Goal: Task Accomplishment & Management: Complete application form

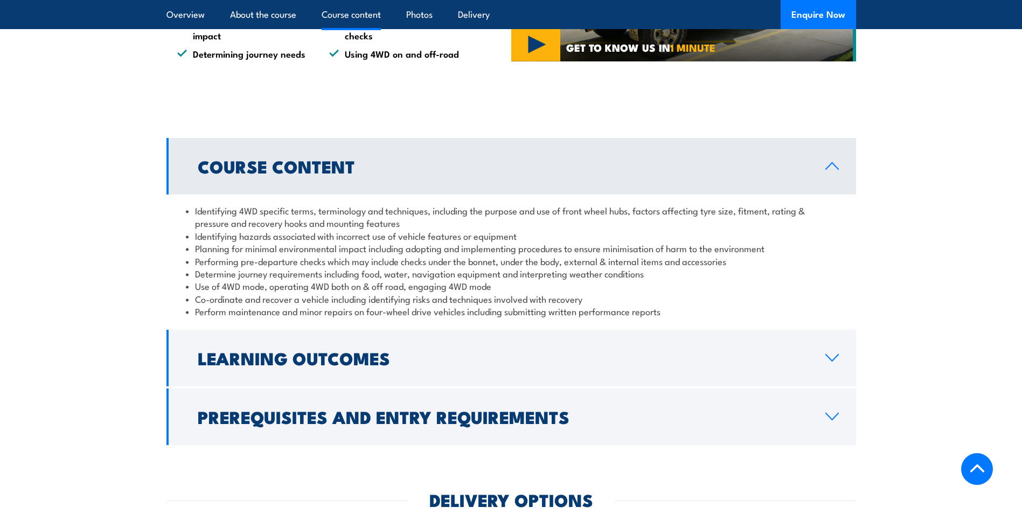
scroll to position [862, 0]
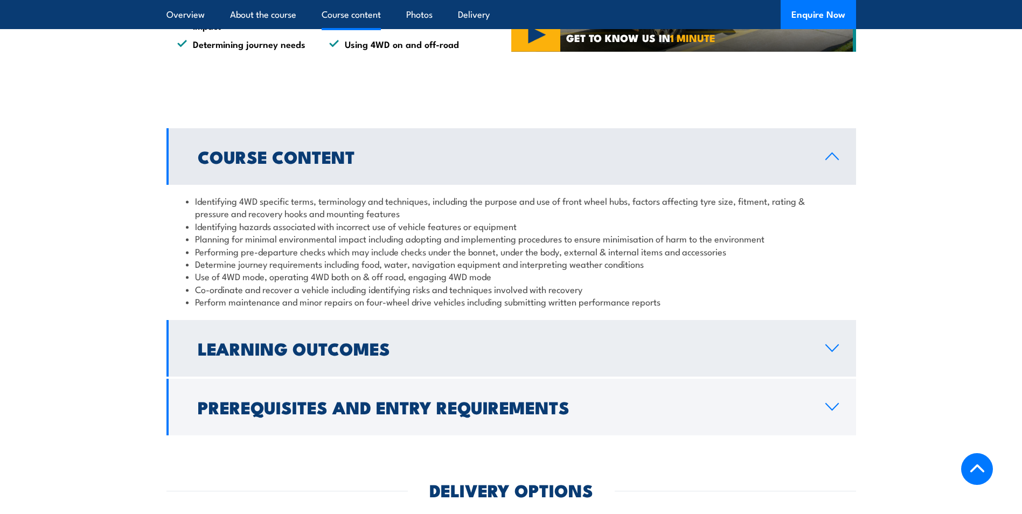
click at [631, 350] on h2 "Learning Outcomes" at bounding box center [503, 348] width 611 height 15
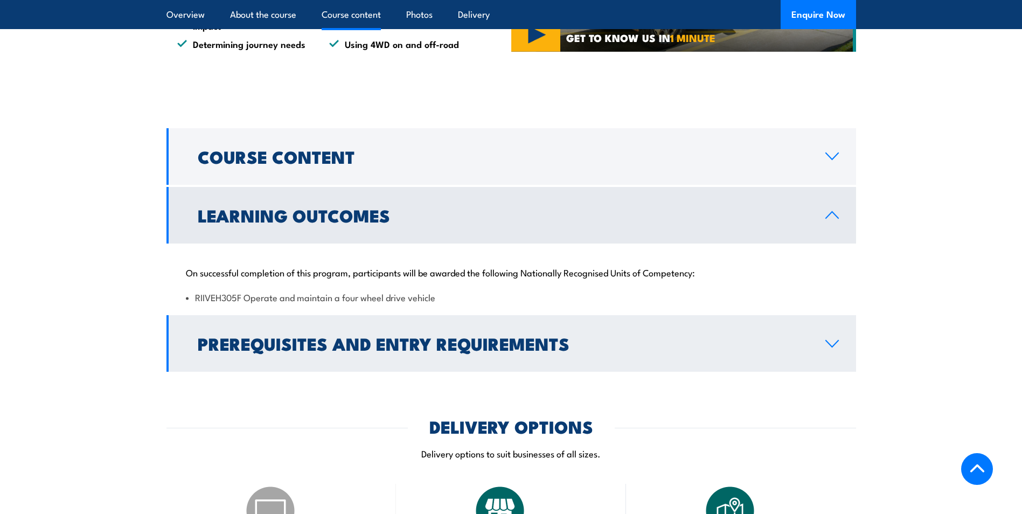
click at [313, 343] on h2 "Prerequisites and Entry Requirements" at bounding box center [503, 343] width 611 height 15
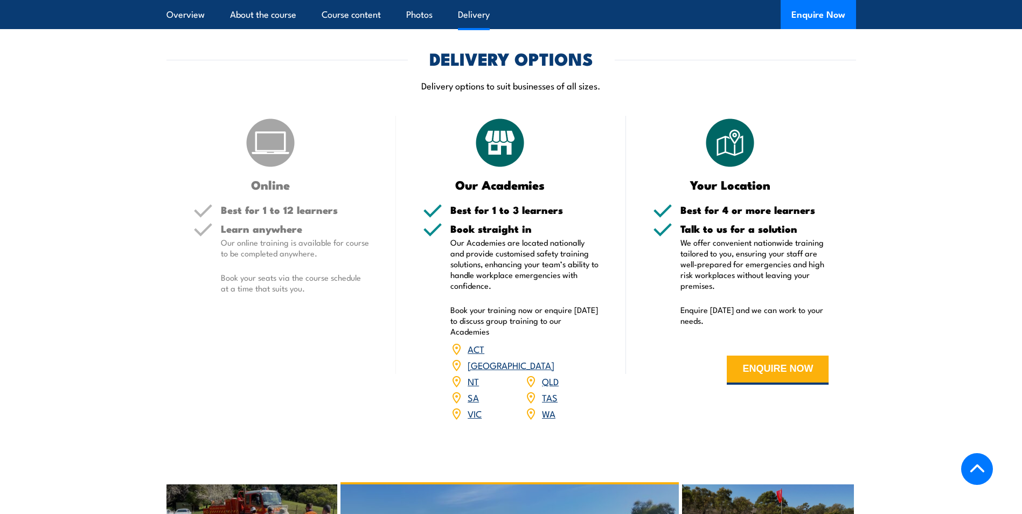
scroll to position [1347, 0]
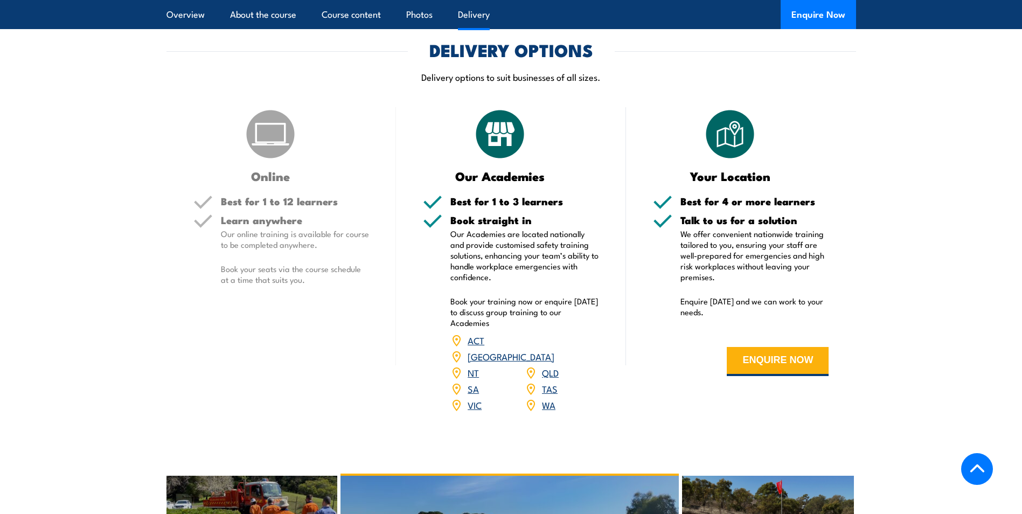
click at [546, 398] on link "WA" at bounding box center [548, 404] width 13 height 13
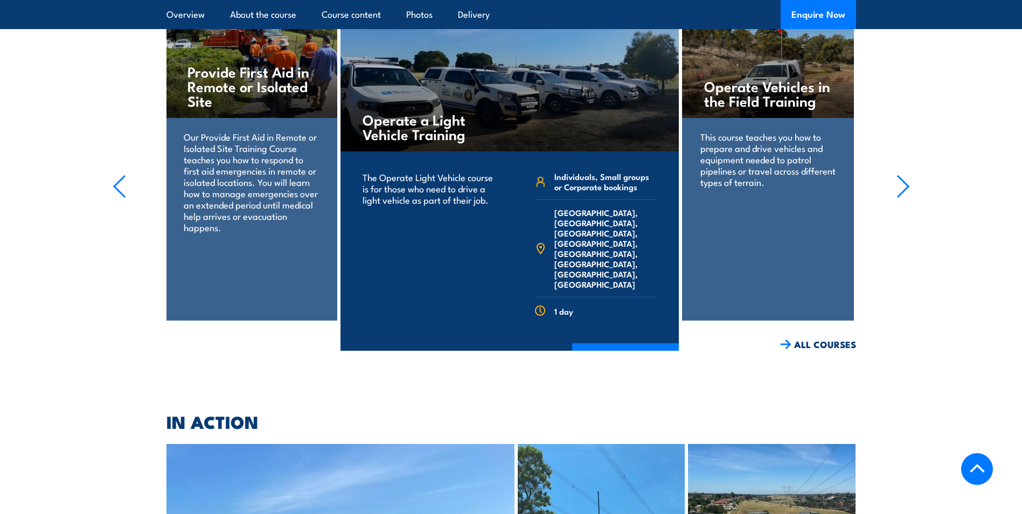
scroll to position [1770, 0]
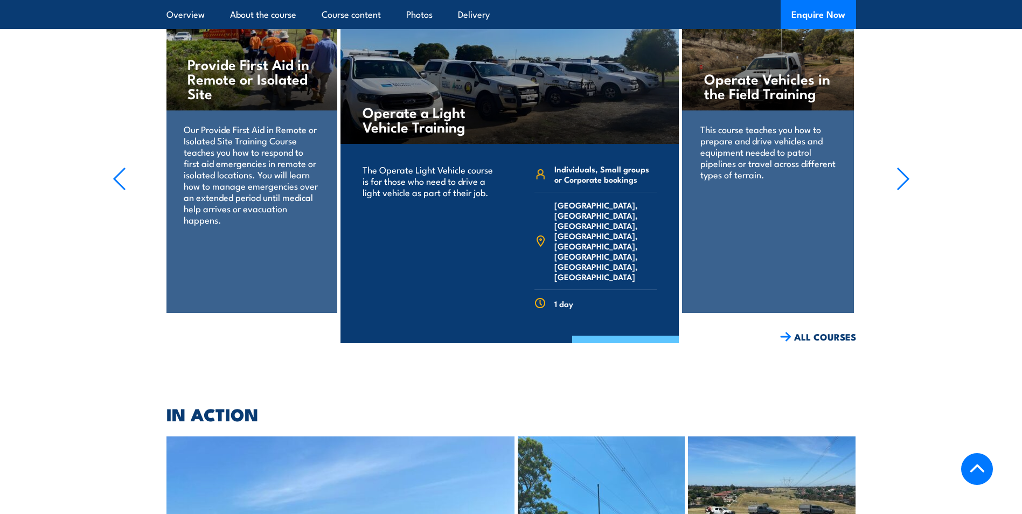
click at [604, 336] on link "COURSE DETAILS" at bounding box center [625, 350] width 107 height 28
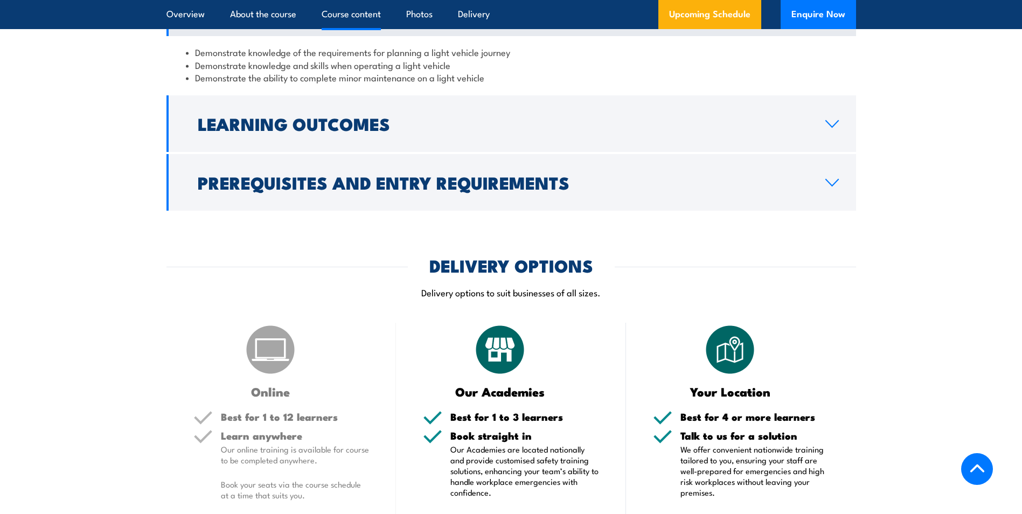
scroll to position [970, 0]
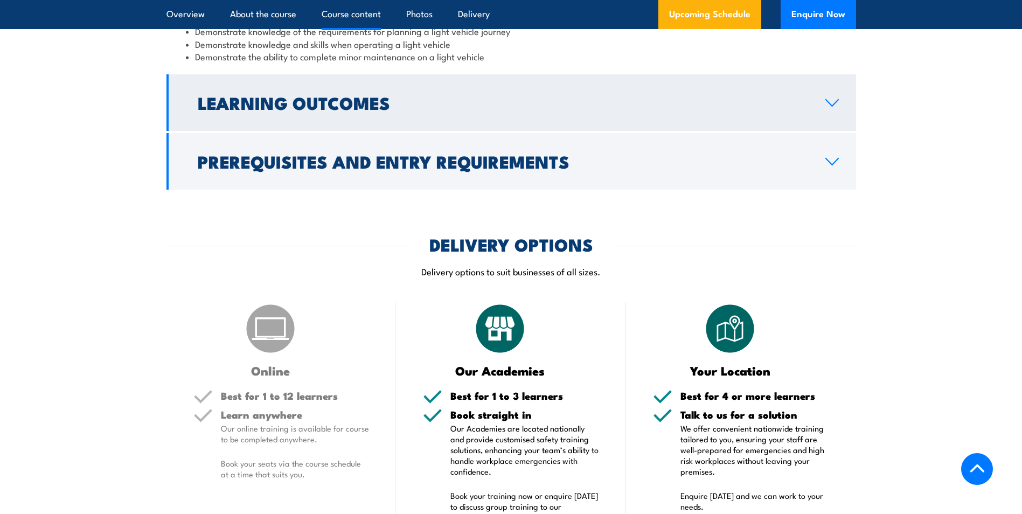
click at [487, 114] on link "Learning Outcomes" at bounding box center [512, 102] width 690 height 57
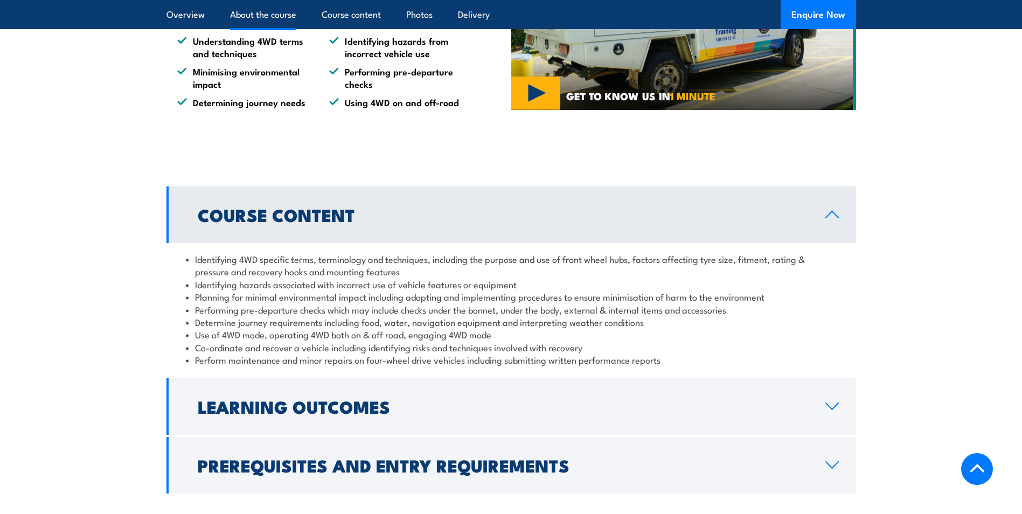
scroll to position [800, 0]
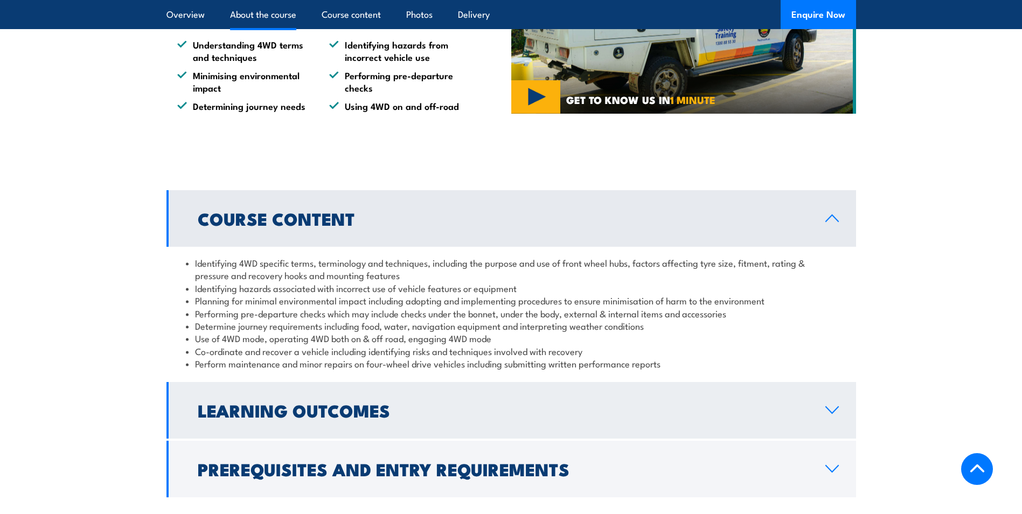
click at [287, 425] on link "Learning Outcomes" at bounding box center [512, 410] width 690 height 57
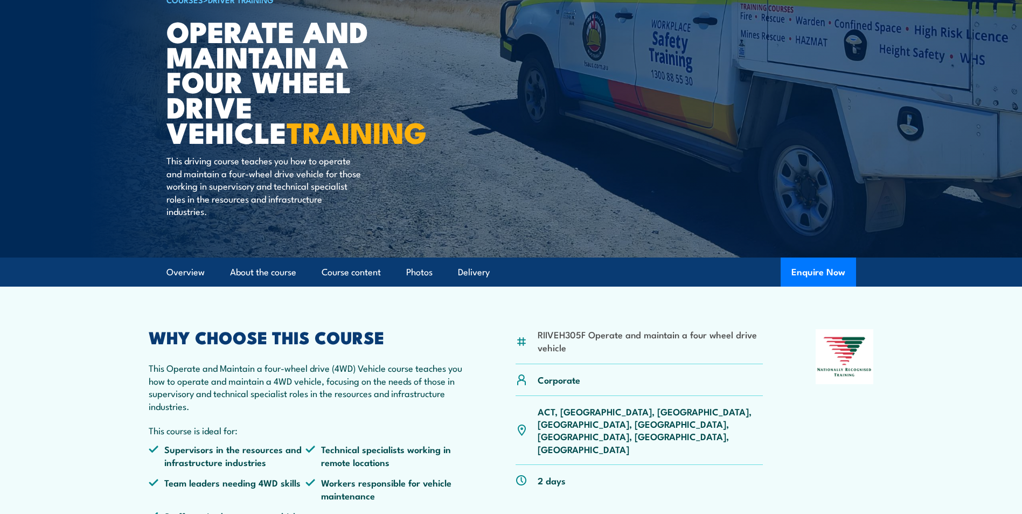
scroll to position [100, 0]
click at [812, 269] on button "Enquire Now" at bounding box center [818, 272] width 75 height 29
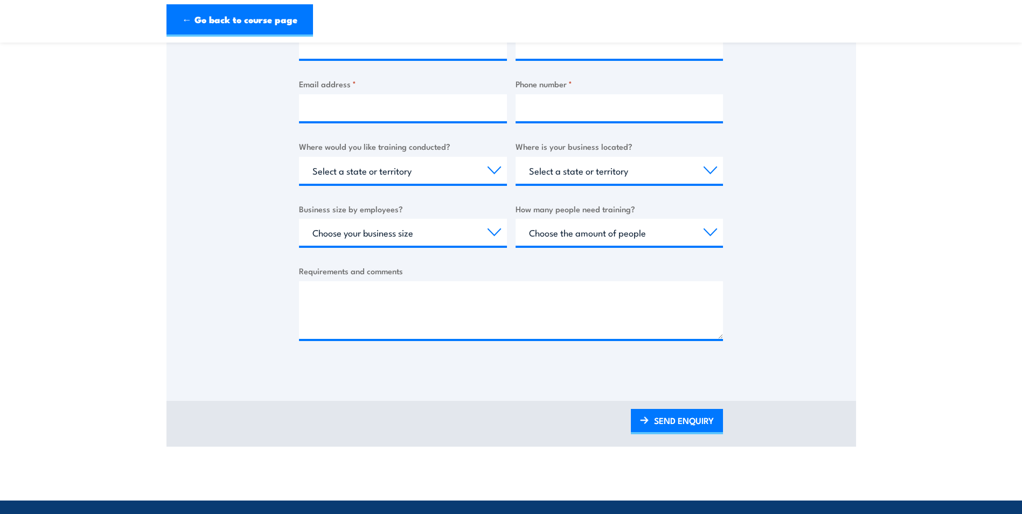
scroll to position [323, 0]
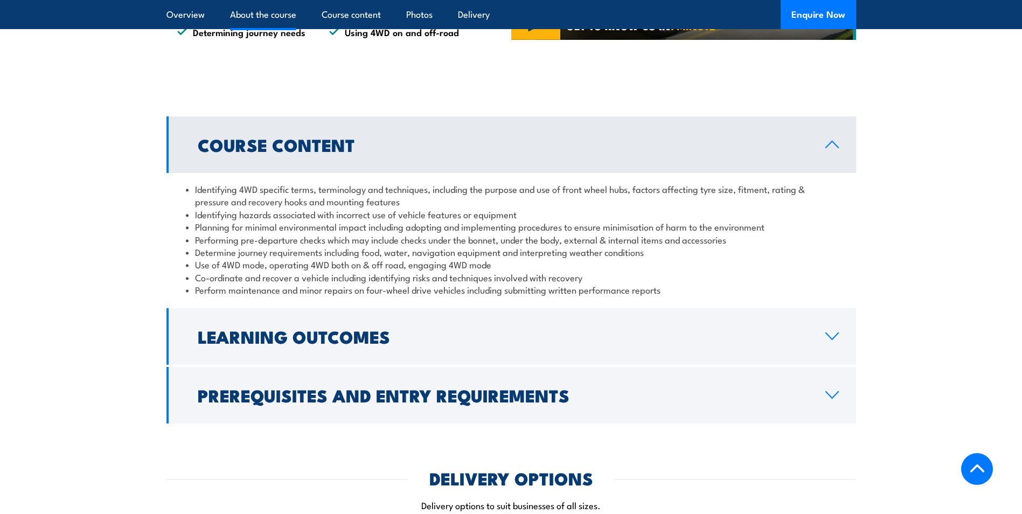
scroll to position [916, 0]
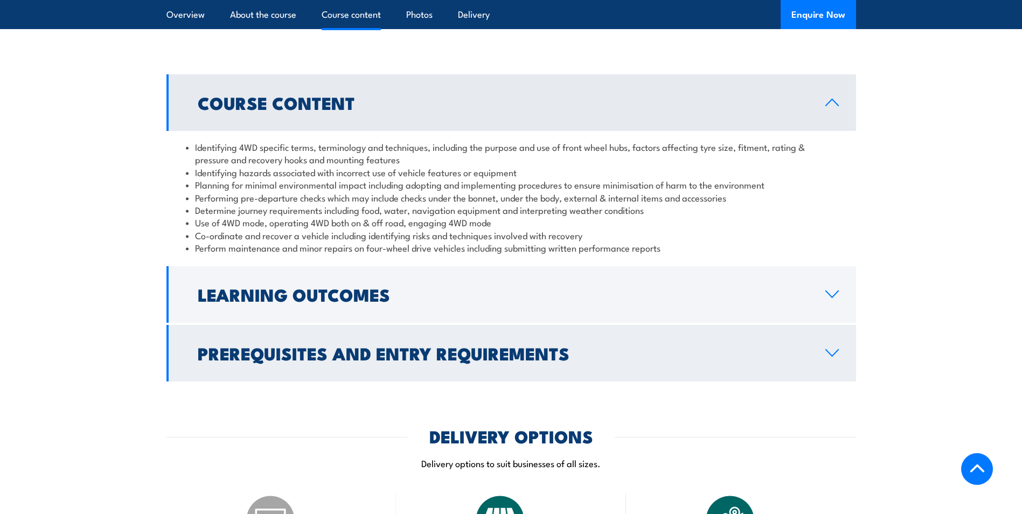
click at [390, 349] on h2 "Prerequisites and Entry Requirements" at bounding box center [503, 352] width 611 height 15
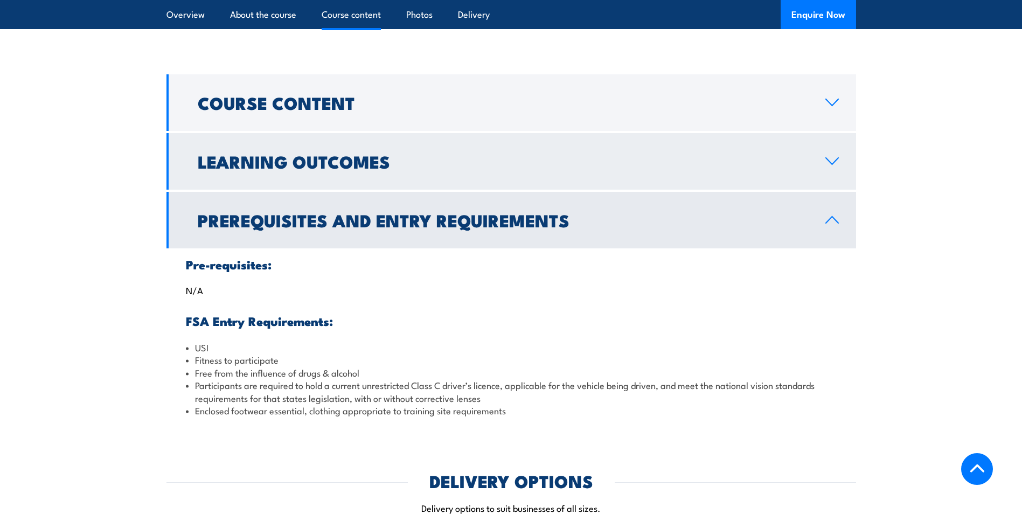
click at [394, 169] on link "Learning Outcomes" at bounding box center [512, 161] width 690 height 57
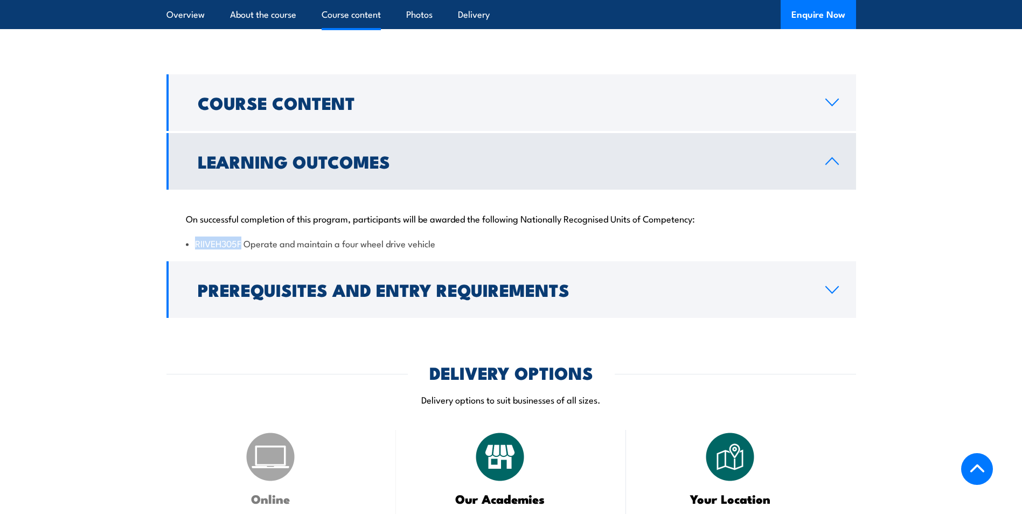
drag, startPoint x: 196, startPoint y: 242, endPoint x: 241, endPoint y: 243, distance: 44.7
click at [241, 243] on li "RIIVEH305F Operate and maintain a four wheel drive vehicle" at bounding box center [511, 243] width 651 height 12
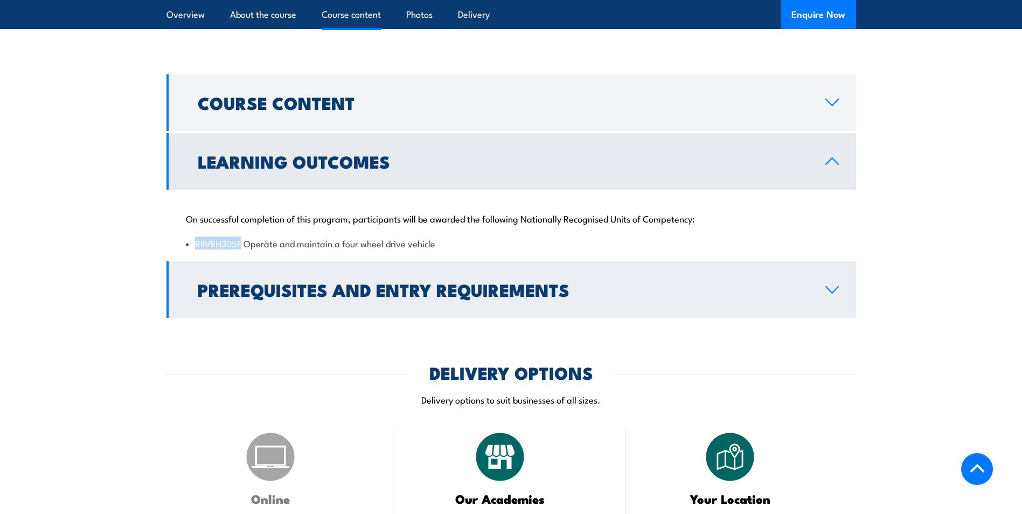
copy li "RIIVEH305F"
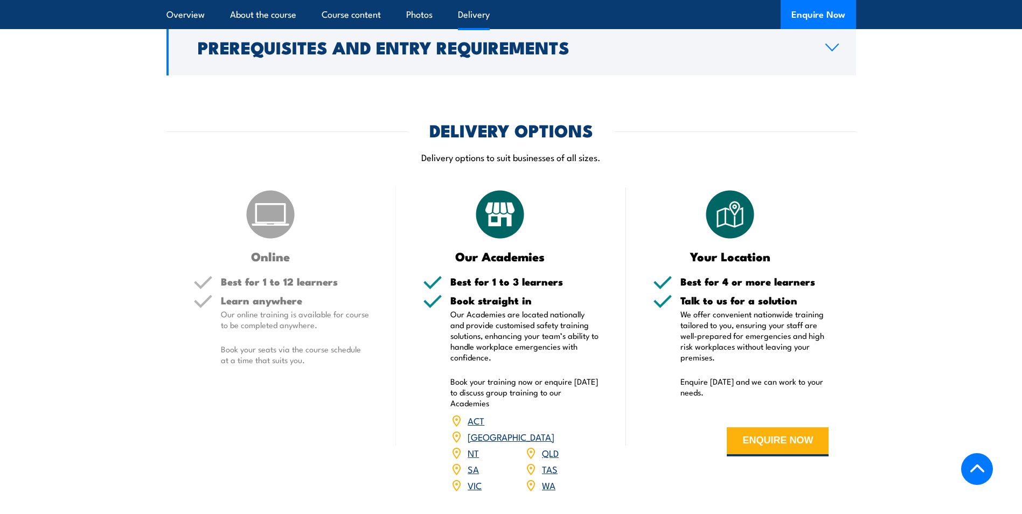
scroll to position [1186, 0]
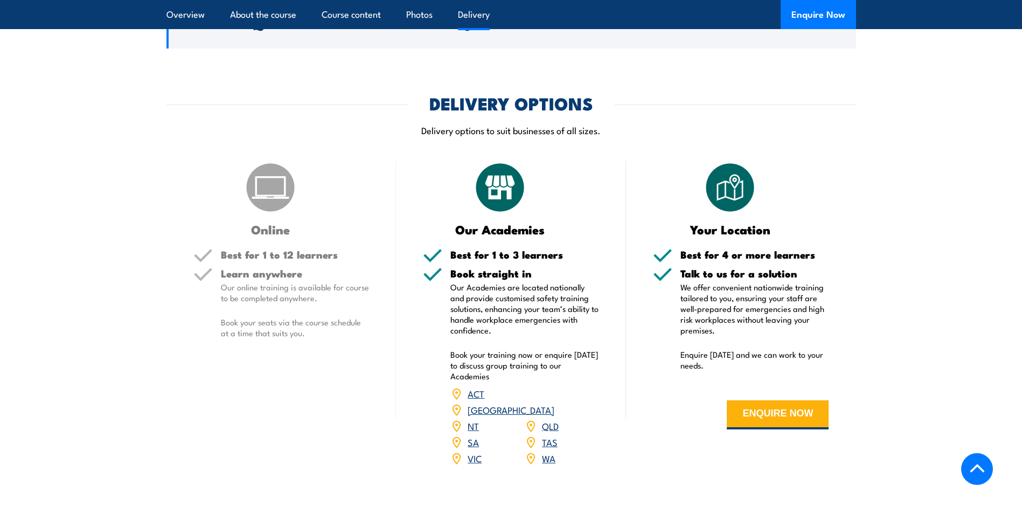
click at [549, 452] on link "WA" at bounding box center [548, 458] width 13 height 13
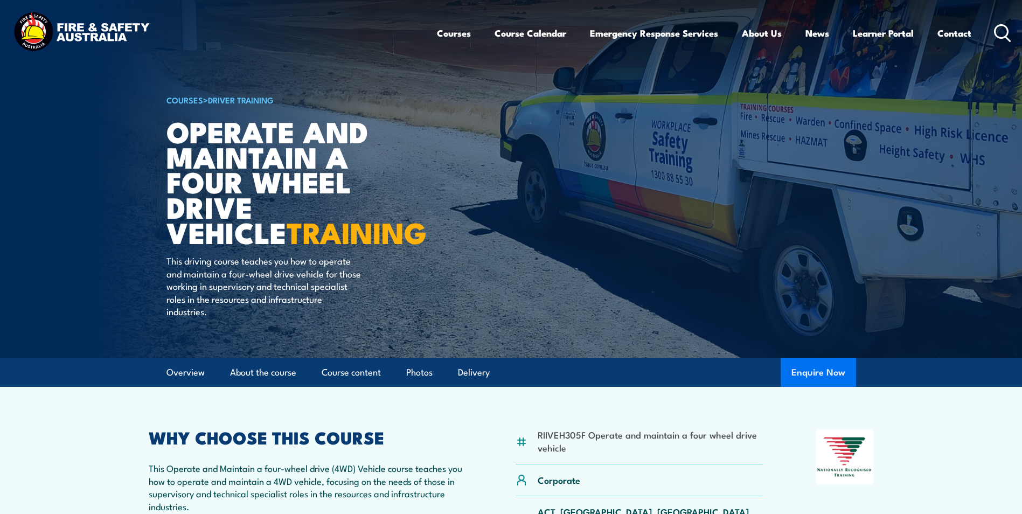
click at [813, 372] on button "Enquire Now" at bounding box center [818, 372] width 75 height 29
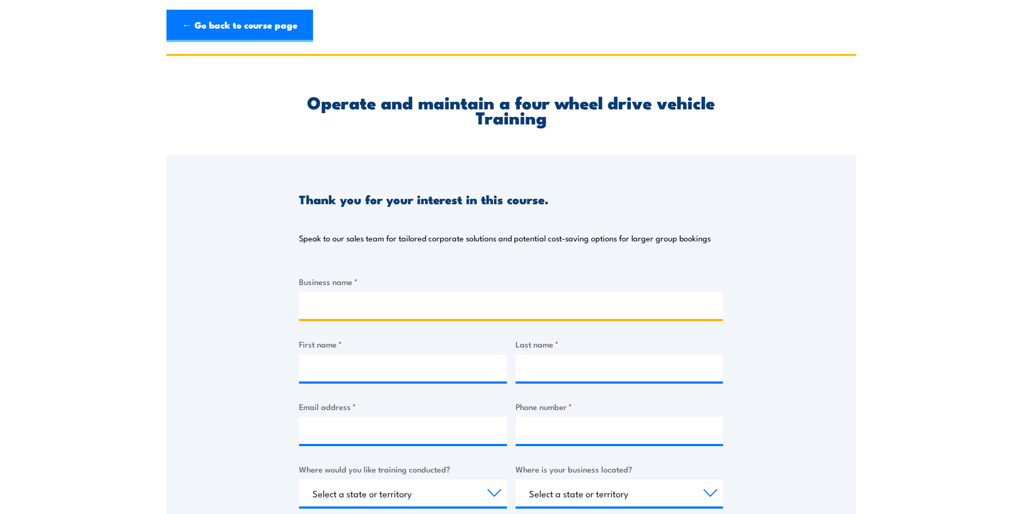
click at [379, 307] on input "Business name *" at bounding box center [511, 305] width 424 height 27
type input "Roteq [GEOGRAPHIC_DATA]"
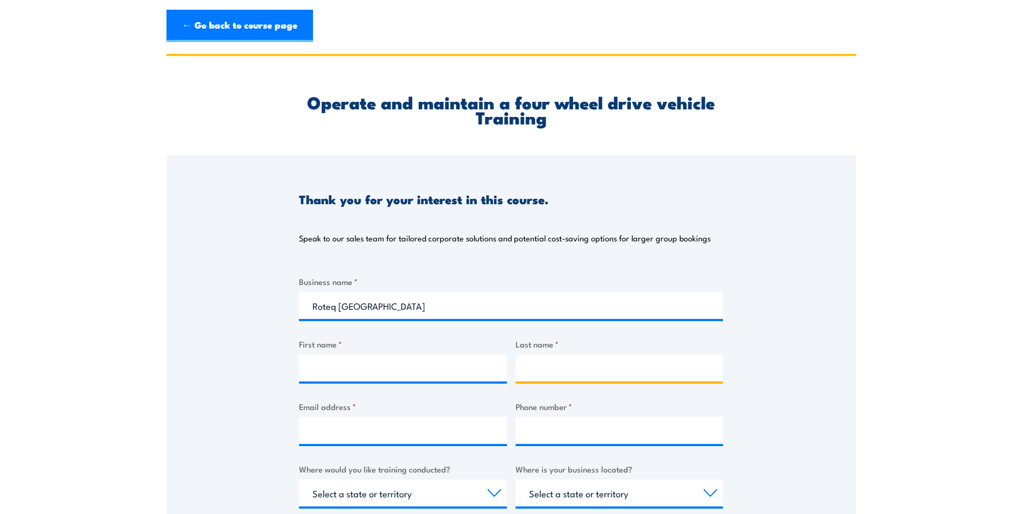
type input "Walter"
type input "walter.hauser@roteq.com.au"
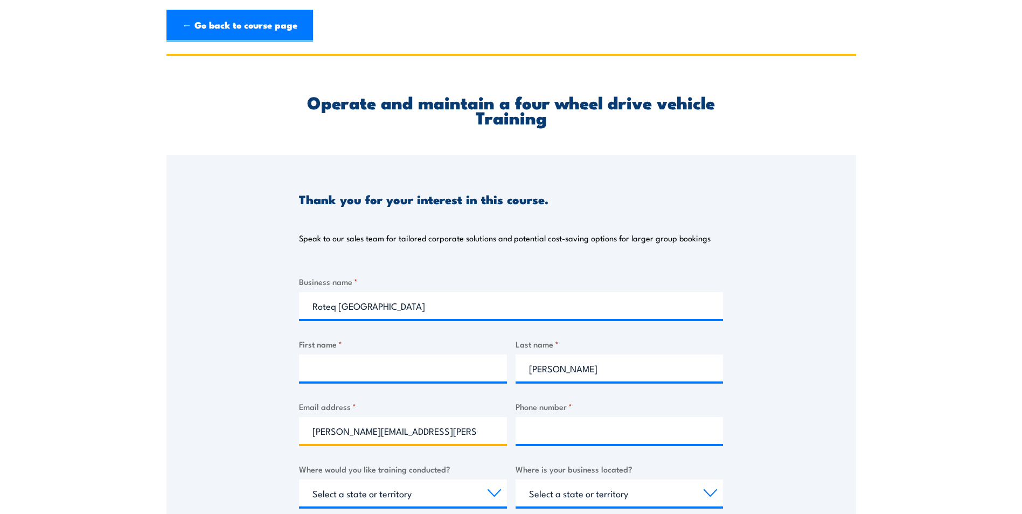
type input "0418744486"
click at [804, 357] on div "Thank you for your interest in this course. Speak to our sales team for tailore…" at bounding box center [512, 424] width 690 height 538
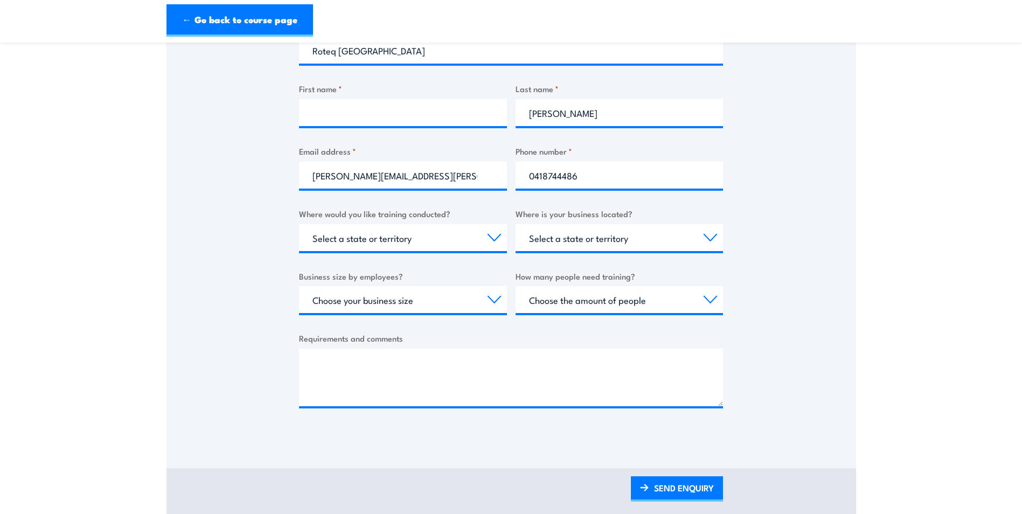
scroll to position [269, 0]
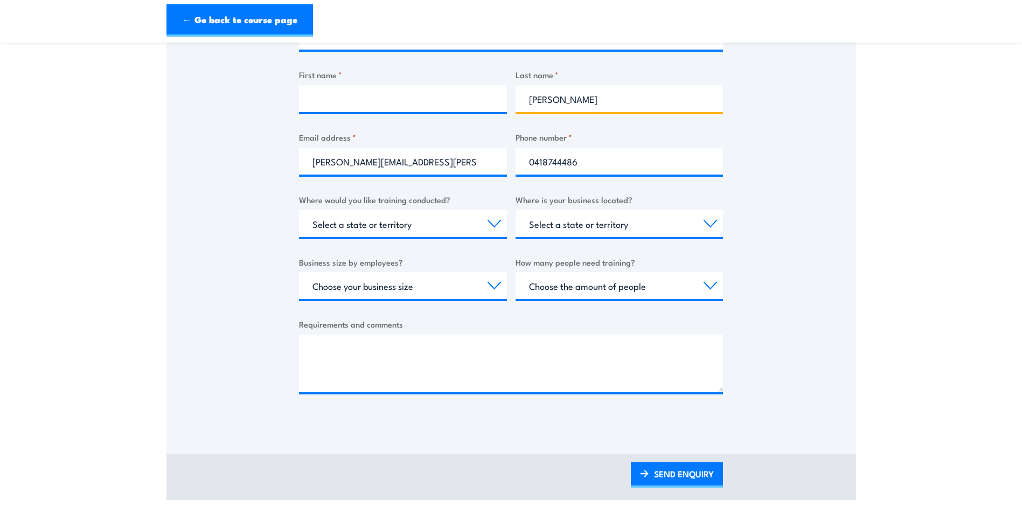
drag, startPoint x: 566, startPoint y: 107, endPoint x: 521, endPoint y: 101, distance: 45.1
click at [521, 101] on input "Walter" at bounding box center [620, 98] width 208 height 27
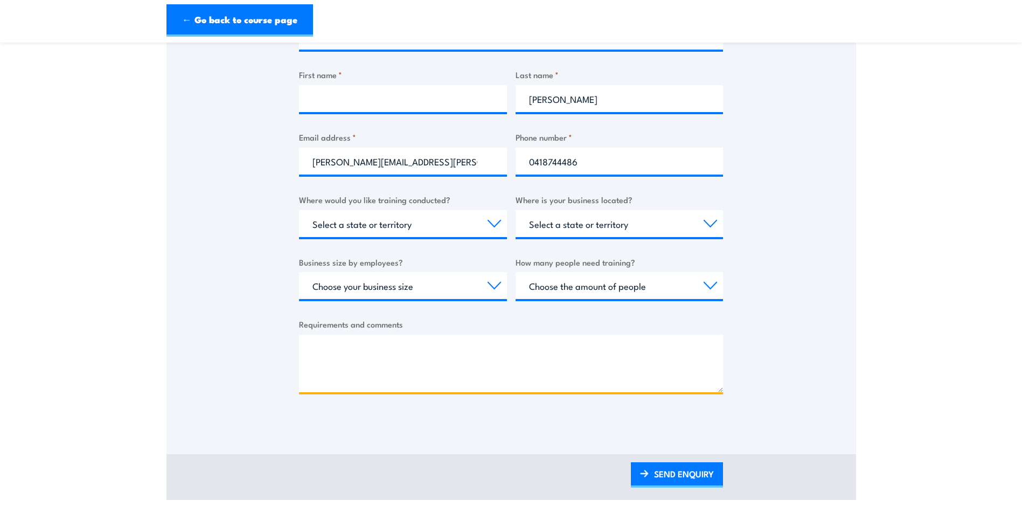
click at [349, 343] on textarea "Requirements and comments" at bounding box center [511, 364] width 424 height 58
paste textarea "RIIVEH305F"
click at [597, 364] on textarea "RIIVEH305F" at bounding box center [511, 364] width 424 height 58
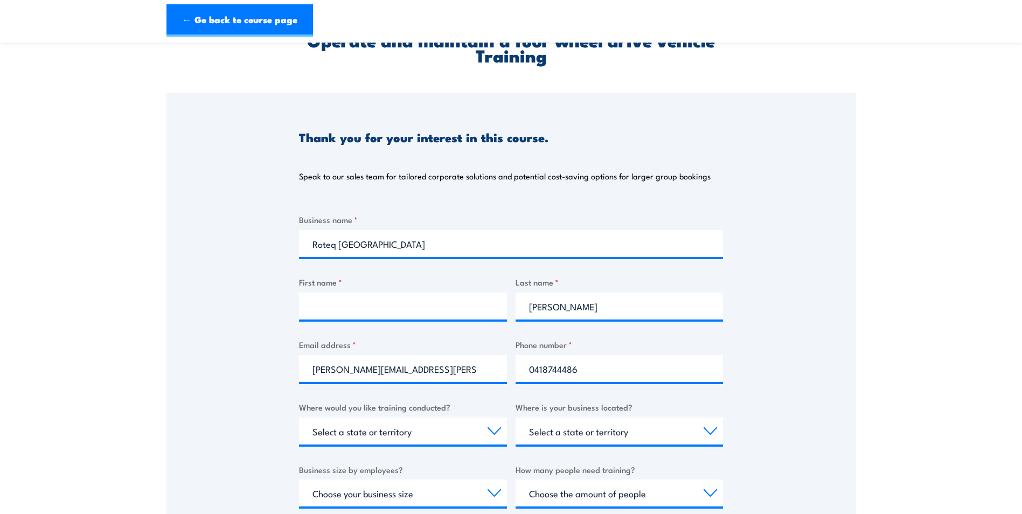
scroll to position [54, 0]
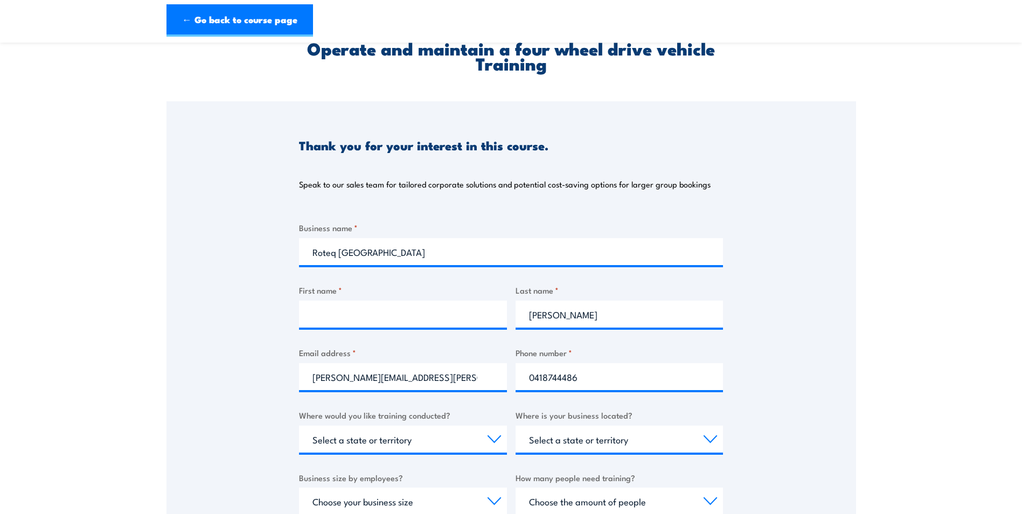
type textarea "RIIVEH305F"
drag, startPoint x: 561, startPoint y: 316, endPoint x: 525, endPoint y: 315, distance: 35.6
click at [525, 315] on input "Walter" at bounding box center [620, 314] width 208 height 27
click at [387, 311] on input "First name *" at bounding box center [403, 314] width 208 height 27
paste input "Walter"
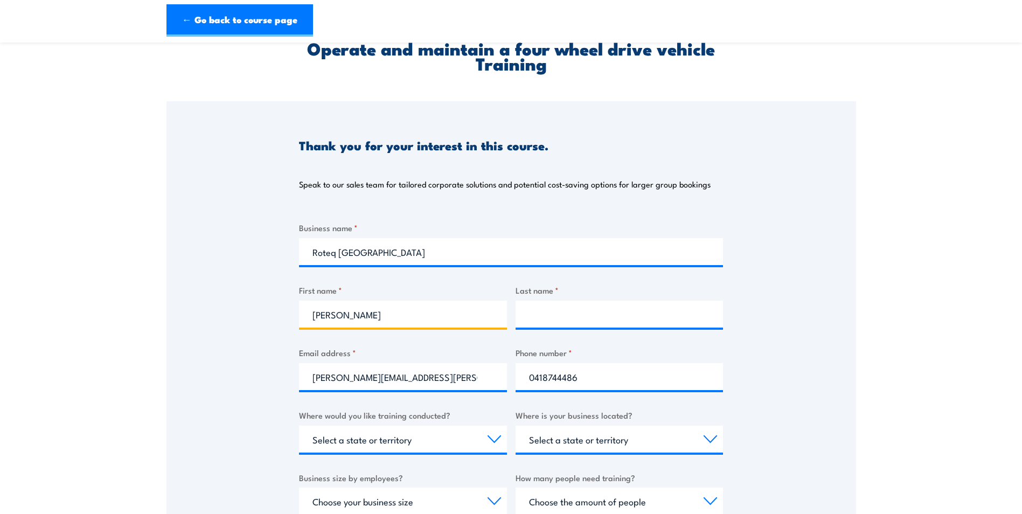
type input "Walter"
click at [580, 309] on input "Last name *" at bounding box center [620, 314] width 208 height 27
type input "Hauser"
click at [777, 314] on div "Thank you for your interest in this course. Speak to our sales team for tailore…" at bounding box center [512, 370] width 690 height 538
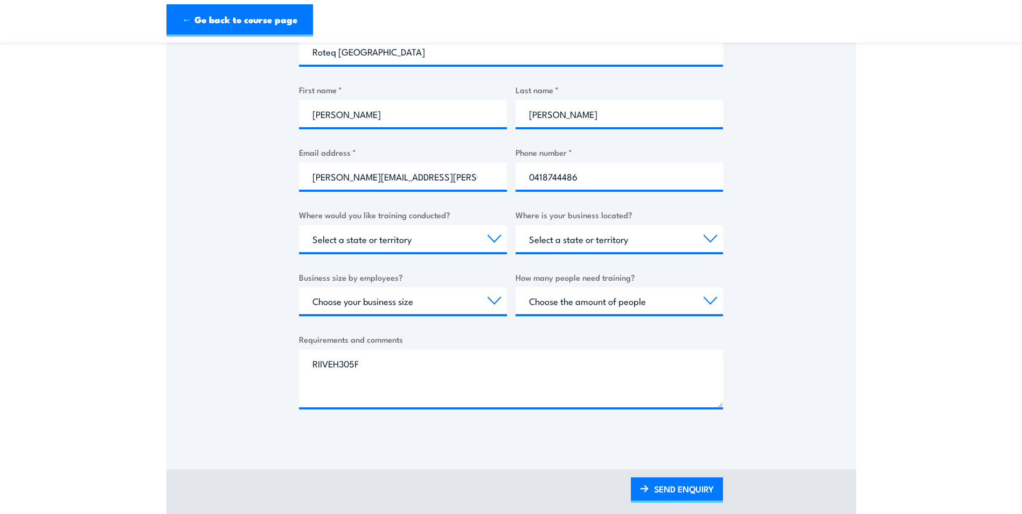
scroll to position [323, 0]
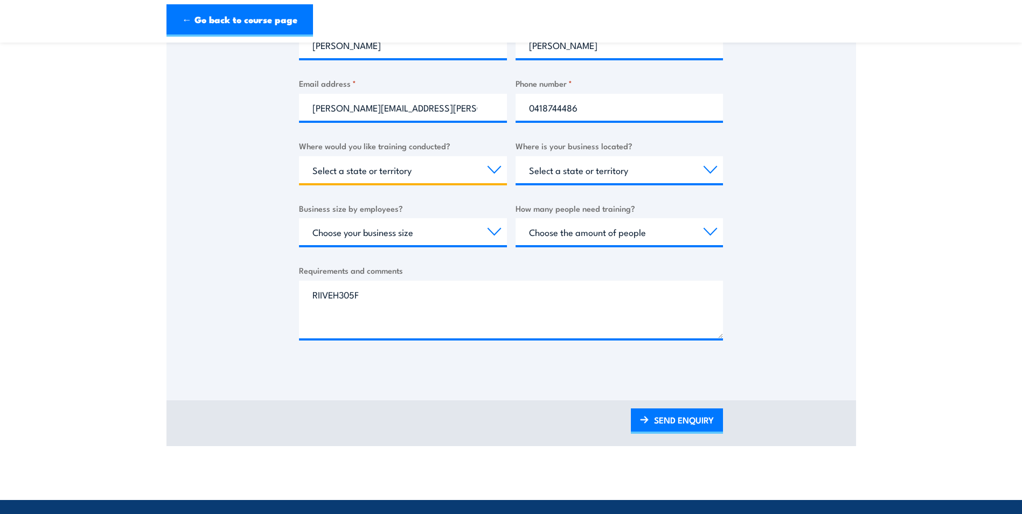
click at [450, 170] on select "Select a state or territory Nationally - multiple locations QLD NSW VIC SA ACT …" at bounding box center [403, 169] width 208 height 27
select select "WA"
click at [299, 156] on select "Select a state or territory Nationally - multiple locations QLD NSW VIC SA ACT …" at bounding box center [403, 169] width 208 height 27
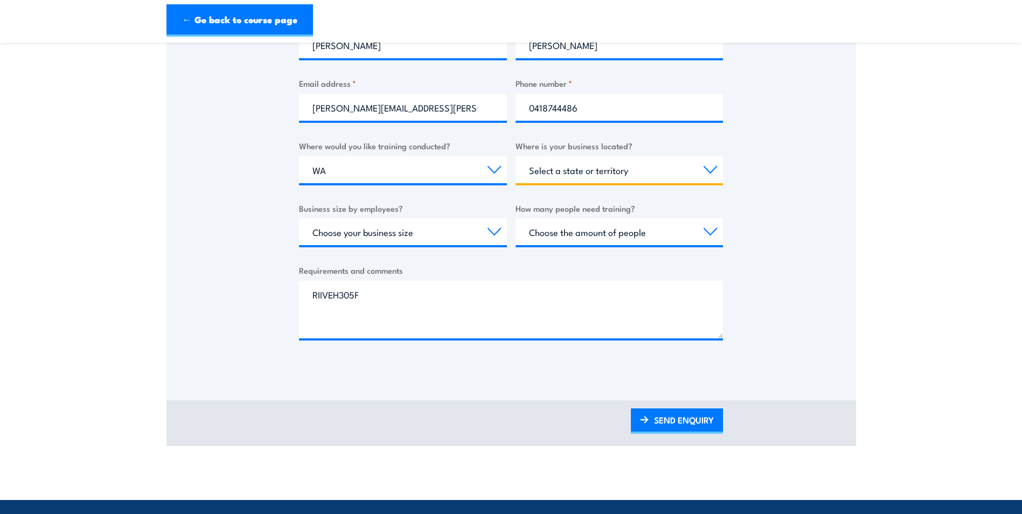
click at [569, 163] on select "Select a state or territory QLD NSW VIC SA ACT WA TAS NT" at bounding box center [620, 169] width 208 height 27
click at [516, 156] on select "Select a state or territory QLD NSW VIC SA ACT WA TAS NT" at bounding box center [620, 169] width 208 height 27
click at [648, 174] on select "Select a state or territory QLD NSW VIC SA ACT WA TAS NT" at bounding box center [620, 169] width 208 height 27
click at [516, 156] on select "Select a state or territory QLD NSW VIC SA ACT WA TAS NT" at bounding box center [620, 169] width 208 height 27
click at [579, 170] on select "Select a state or territory QLD NSW VIC SA ACT WA TAS NT" at bounding box center [620, 169] width 208 height 27
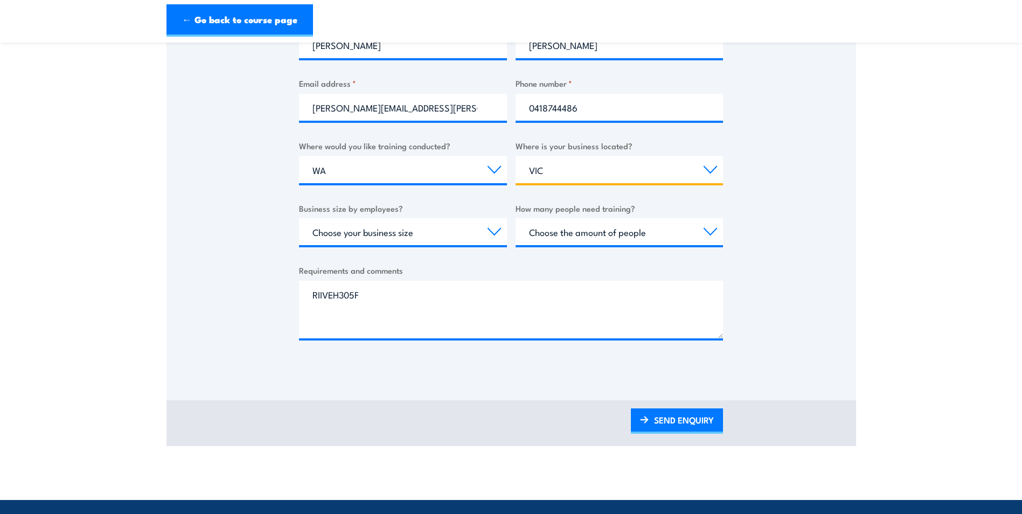
select select "WA"
click at [516, 156] on select "Select a state or territory QLD NSW VIC SA ACT WA TAS NT" at bounding box center [620, 169] width 208 height 27
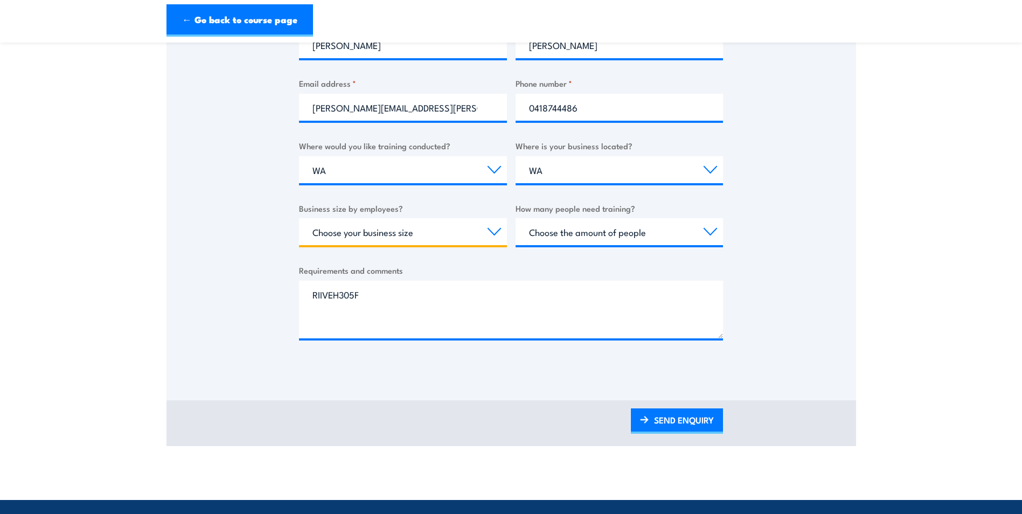
click at [389, 230] on select "Choose your business size 1 to 19 20 to 199 200+" at bounding box center [403, 231] width 208 height 27
select select "20 to 199"
click at [299, 218] on select "Choose your business size 1 to 19 20 to 199 200+" at bounding box center [403, 231] width 208 height 27
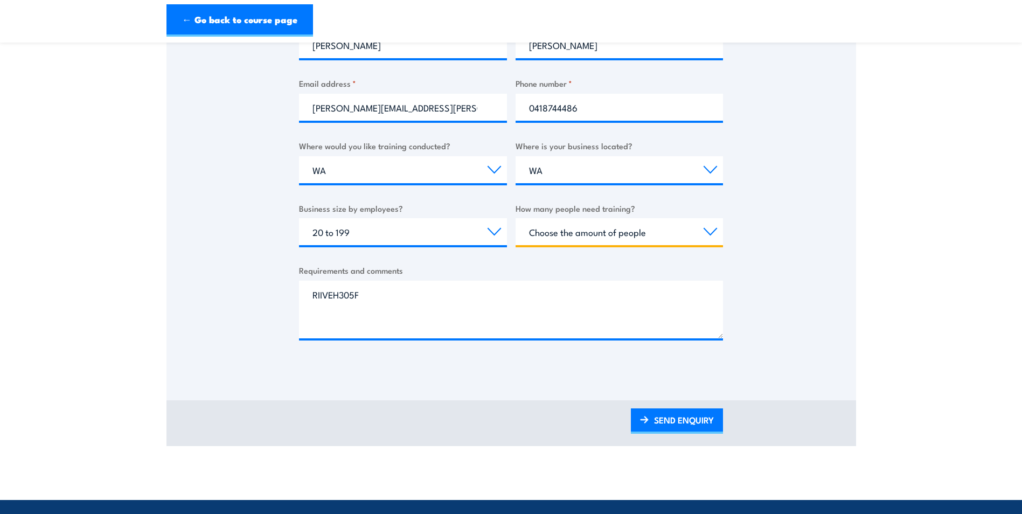
click at [635, 233] on select "Choose the amount of people 1 to 4 5 to 19 20+" at bounding box center [620, 231] width 208 height 27
select select "1 to 4"
click at [516, 218] on select "Choose the amount of people 1 to 4 5 to 19 20+" at bounding box center [620, 231] width 208 height 27
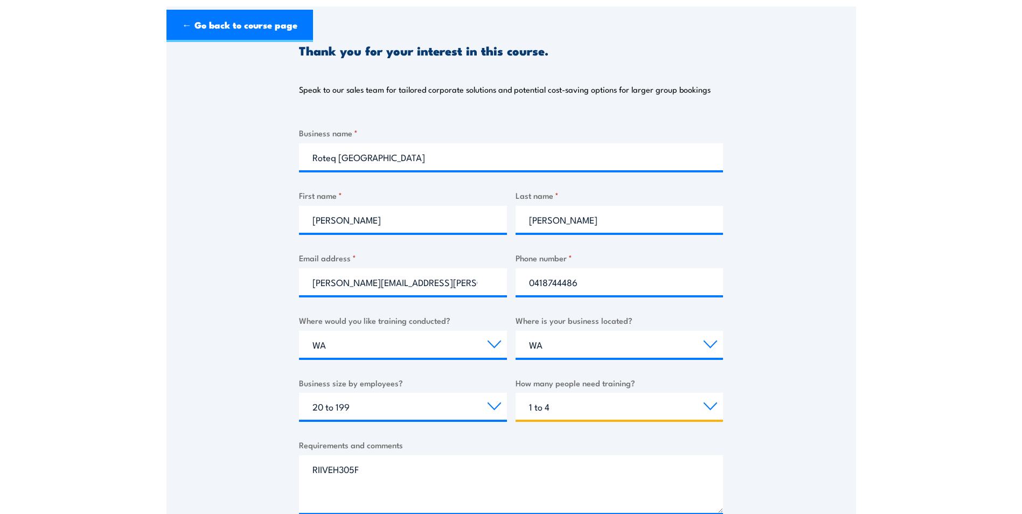
scroll to position [269, 0]
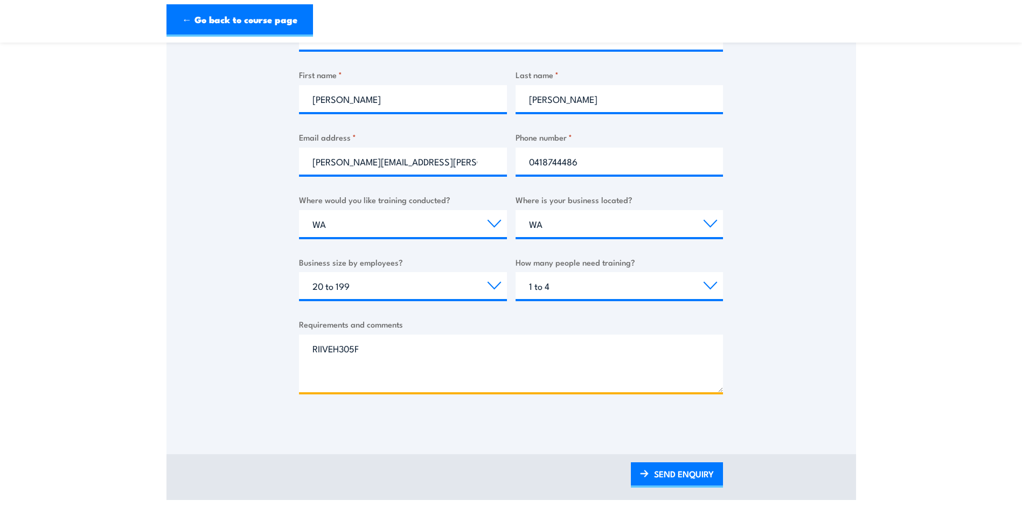
drag, startPoint x: 376, startPoint y: 349, endPoint x: 303, endPoint y: 354, distance: 73.5
click at [303, 354] on textarea "RIIVEH305F" at bounding box center [511, 364] width 424 height 58
click at [546, 376] on textarea "Good morning could you send me some additional information's" at bounding box center [511, 364] width 424 height 58
paste textarea "RIIVEH305F"
click at [627, 376] on textarea "Good morning could you send me some additional information's on the training RI…" at bounding box center [511, 364] width 424 height 58
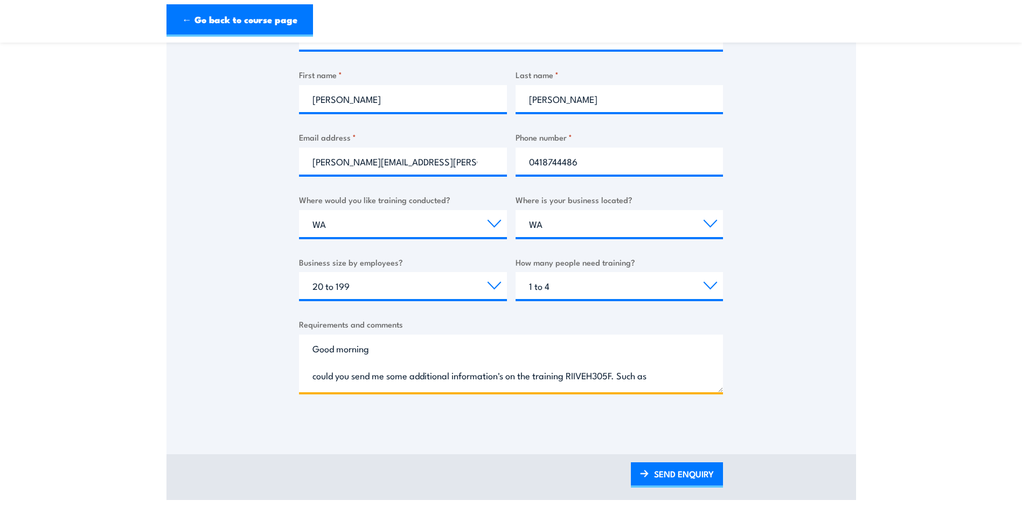
click at [658, 379] on textarea "Good morning could you send me some additional information's on the training RI…" at bounding box center [511, 364] width 424 height 58
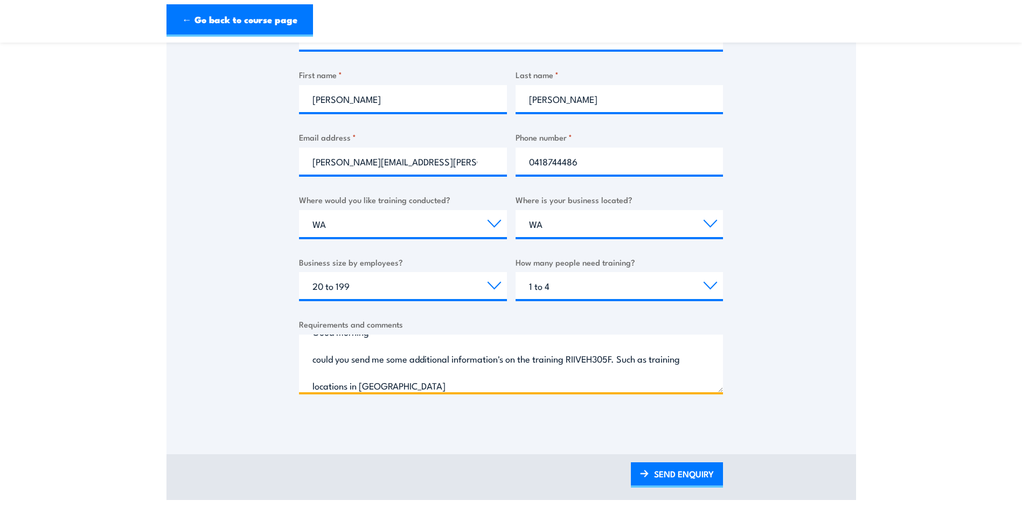
type textarea "Good morning could you send me some additional information's on the training RI…"
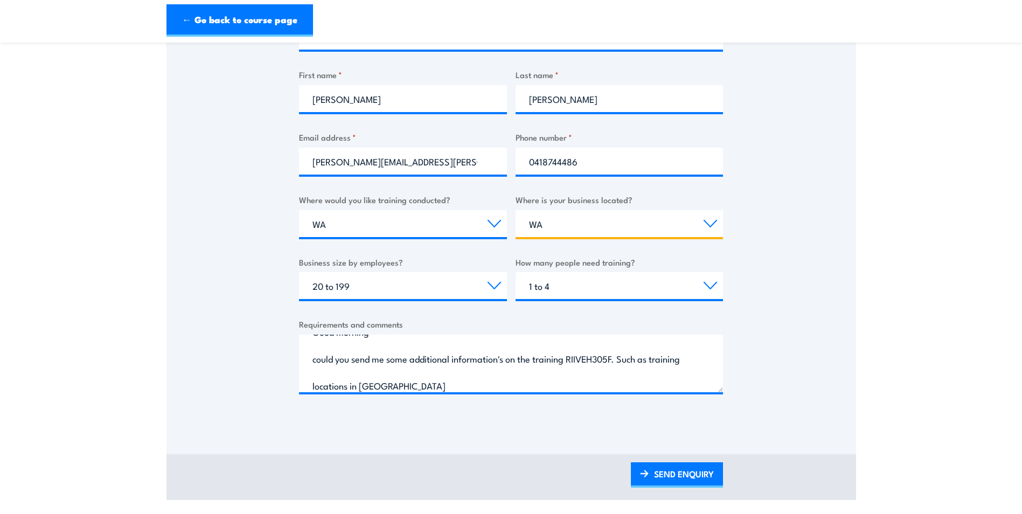
click at [632, 228] on select "Select a state or territory QLD NSW VIC SA ACT WA TAS NT" at bounding box center [620, 223] width 208 height 27
select select "[GEOGRAPHIC_DATA]"
click at [516, 210] on select "Select a state or territory QLD NSW VIC SA ACT WA TAS NT" at bounding box center [620, 223] width 208 height 27
click at [774, 244] on div "Thank you for your interest in this course. Speak to our sales team for tailore…" at bounding box center [512, 155] width 690 height 538
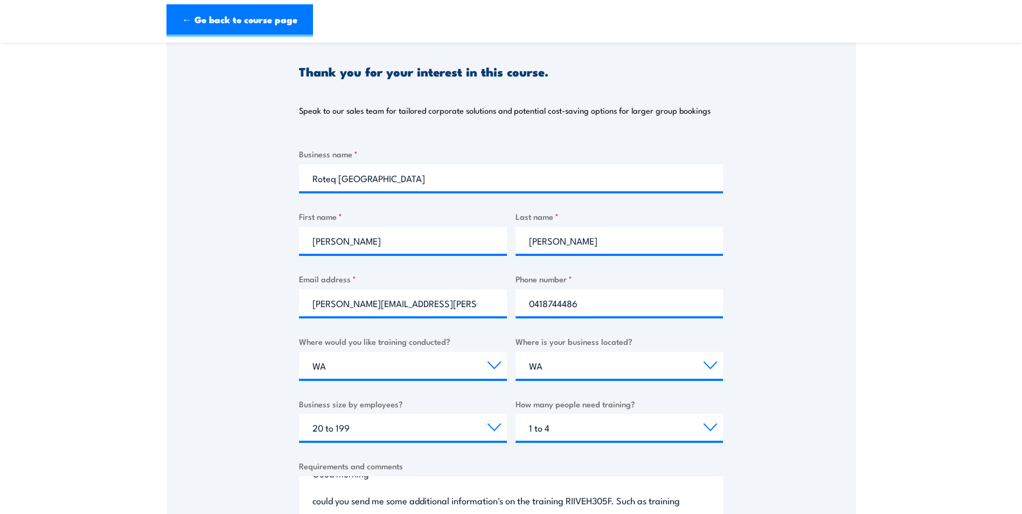
scroll to position [216, 0]
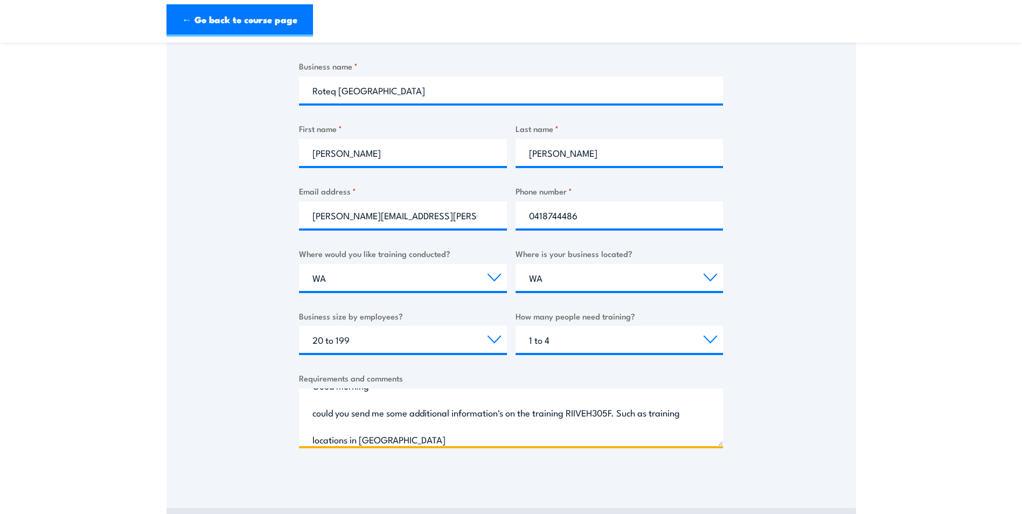
click at [428, 438] on textarea "Good morning could you send me some additional information's on the training RI…" at bounding box center [511, 418] width 424 height 58
click at [593, 437] on textarea "Good morning could you send me some additional information's on the training RI…" at bounding box center [511, 418] width 424 height 58
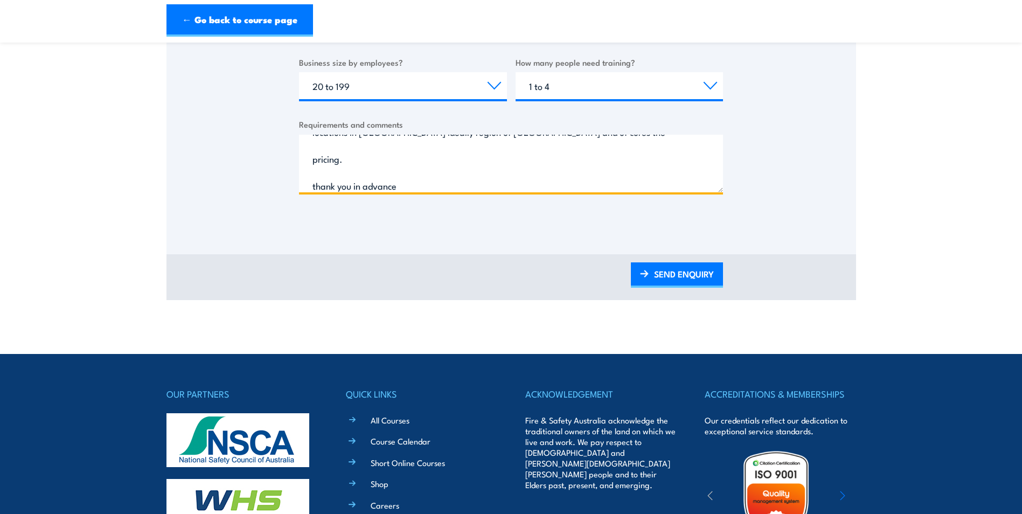
scroll to position [485, 0]
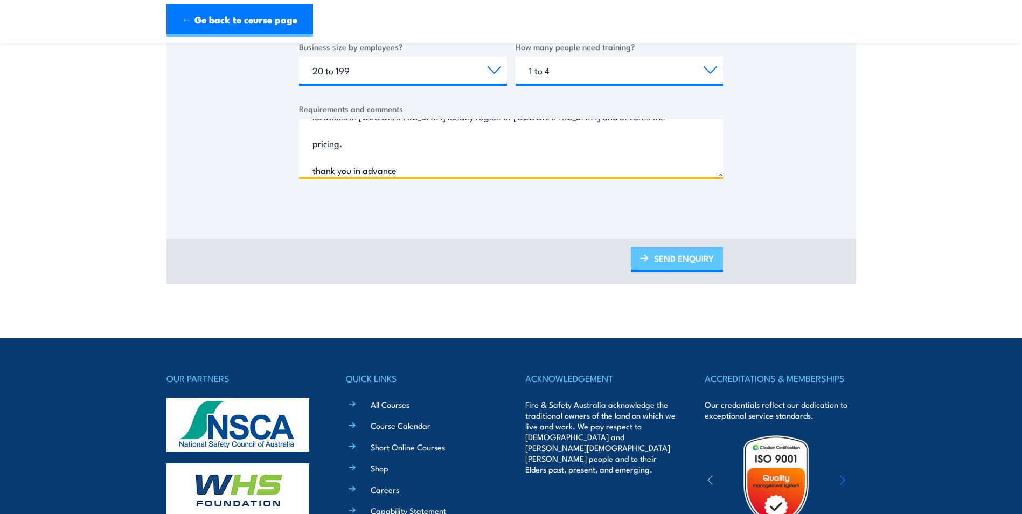
type textarea "Good morning could you send me some additional information's on the training RI…"
click at [683, 259] on link "SEND ENQUIRY" at bounding box center [677, 259] width 92 height 25
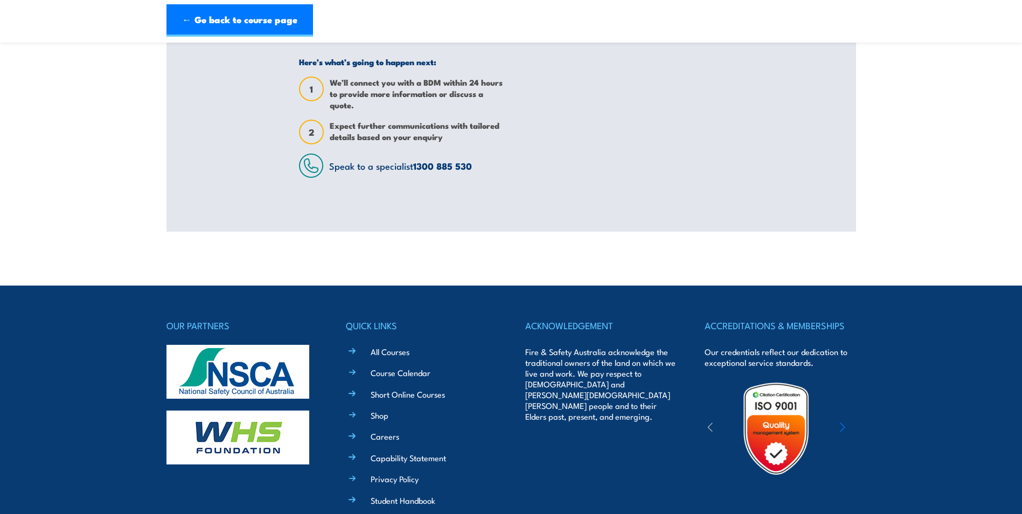
scroll to position [0, 0]
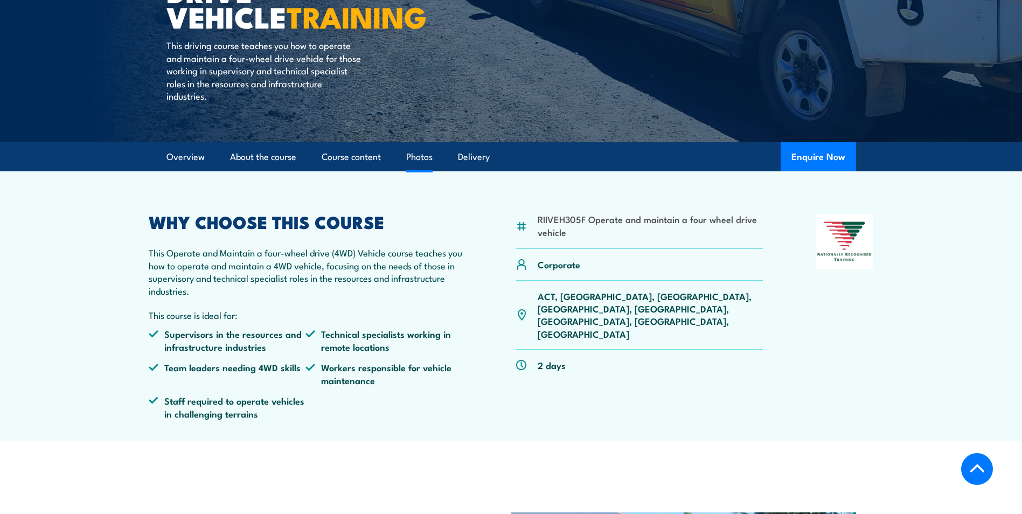
click at [416, 160] on link "Photos" at bounding box center [419, 157] width 26 height 29
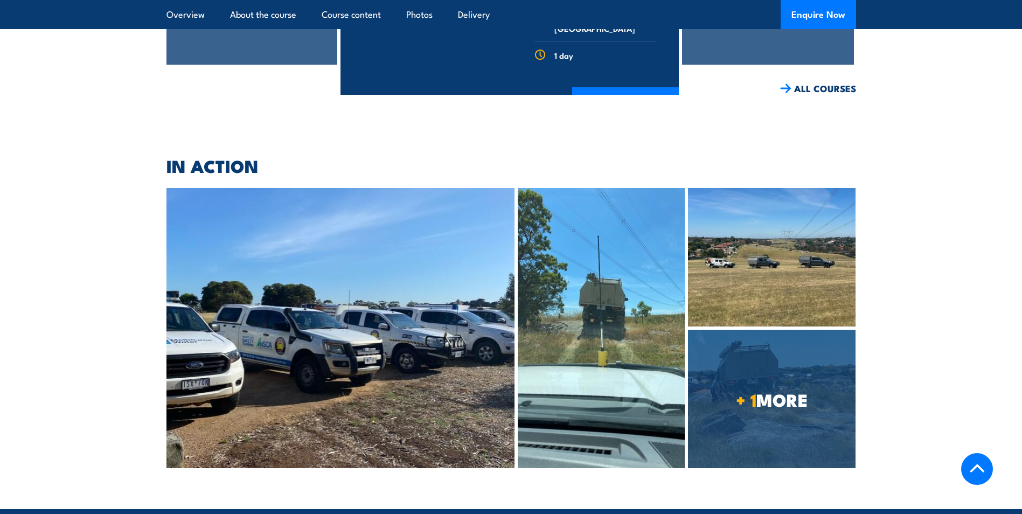
scroll to position [2094, 0]
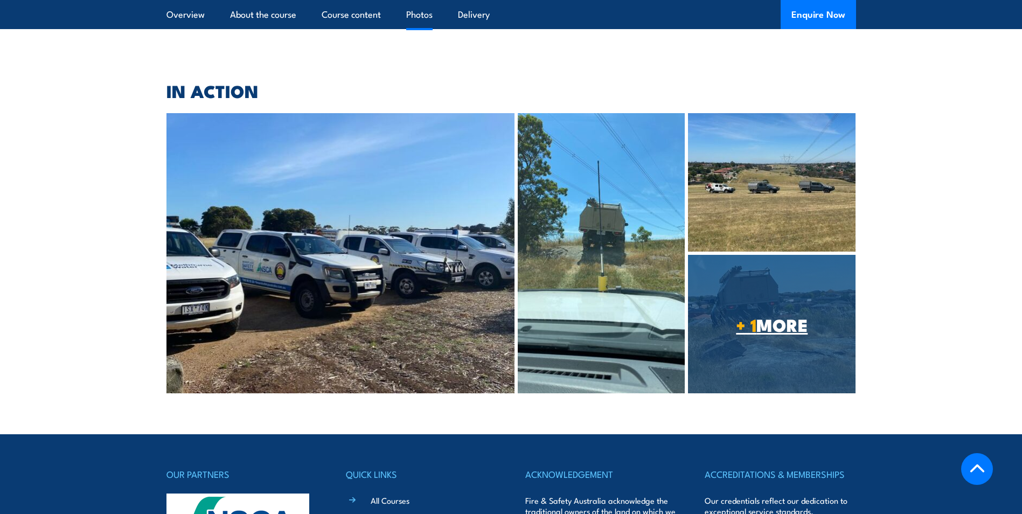
click at [774, 317] on span "+ 1 MORE" at bounding box center [772, 324] width 168 height 15
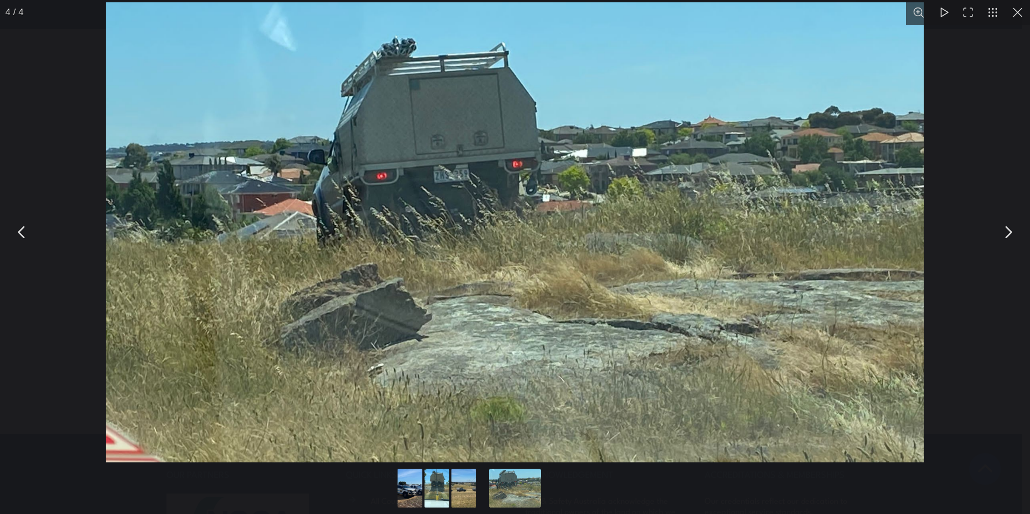
click at [1010, 236] on button "You can close this modal content with the ESC key" at bounding box center [1008, 232] width 27 height 27
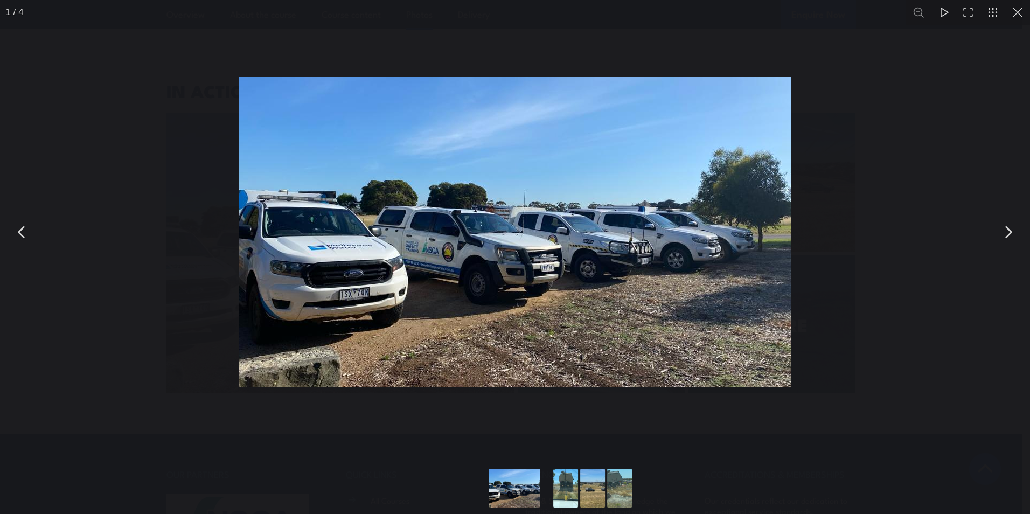
click at [1009, 236] on button "You can close this modal content with the ESC key" at bounding box center [1008, 232] width 27 height 27
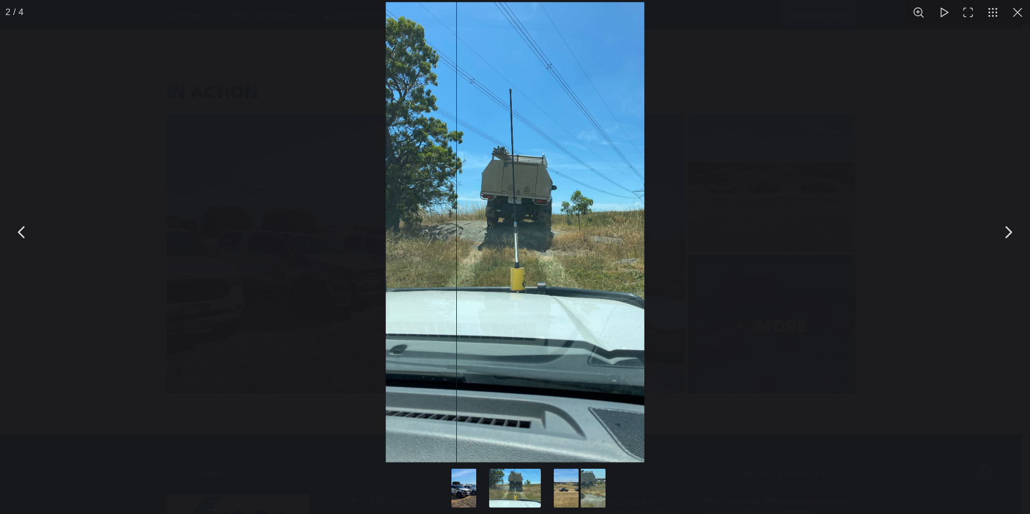
click at [1008, 237] on button "You can close this modal content with the ESC key" at bounding box center [1008, 232] width 27 height 27
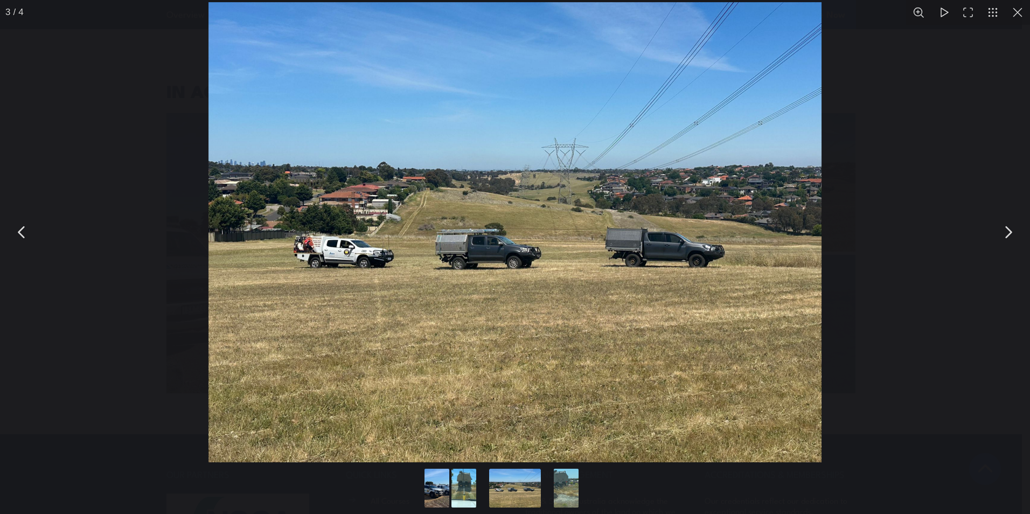
click at [1007, 237] on button "You can close this modal content with the ESC key" at bounding box center [1008, 232] width 27 height 27
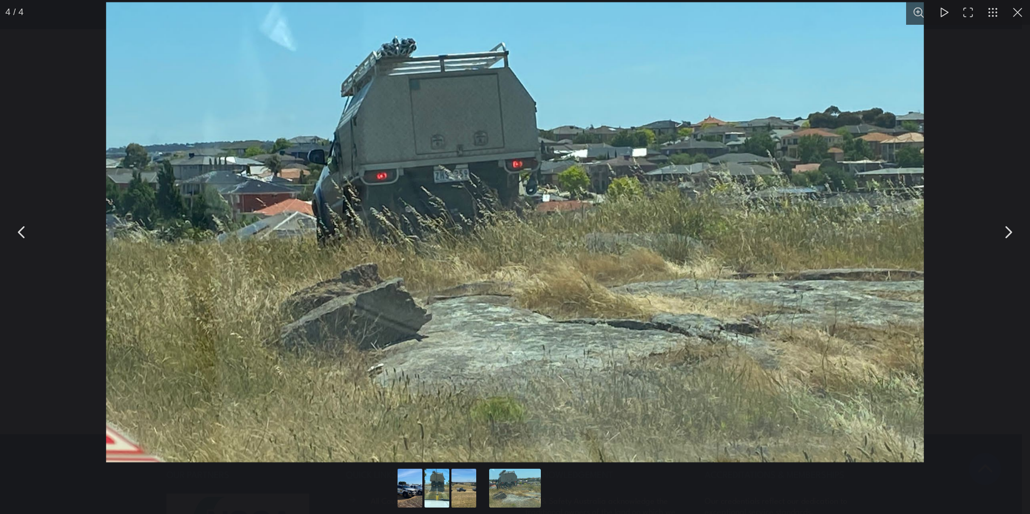
click at [1005, 239] on button "You can close this modal content with the ESC key" at bounding box center [1008, 232] width 27 height 27
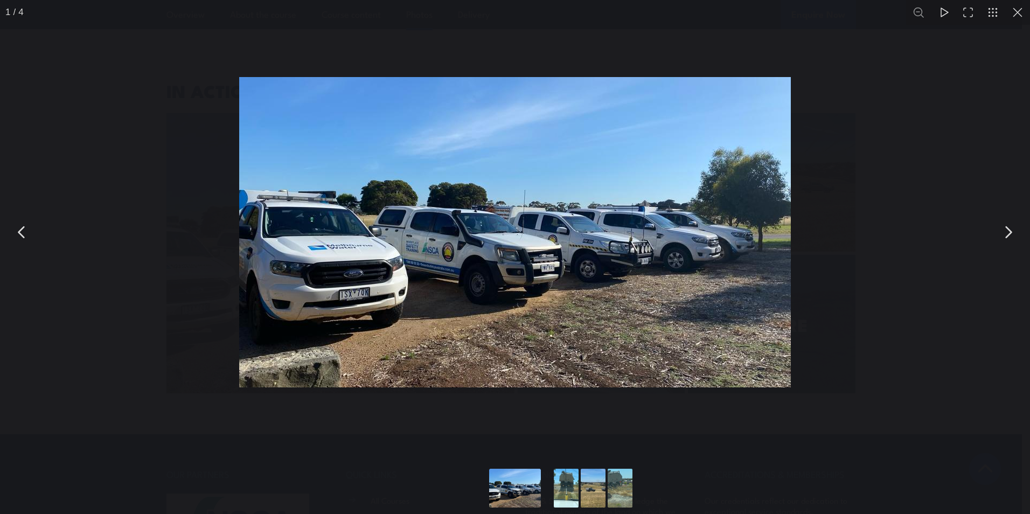
click at [1016, 19] on button "You can close this modal content with the ESC key" at bounding box center [1018, 12] width 25 height 25
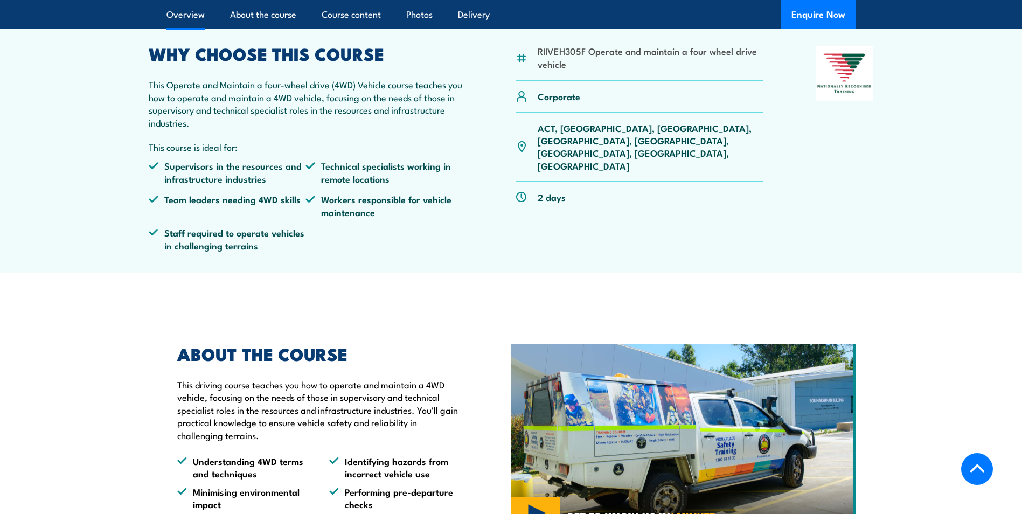
scroll to position [281, 0]
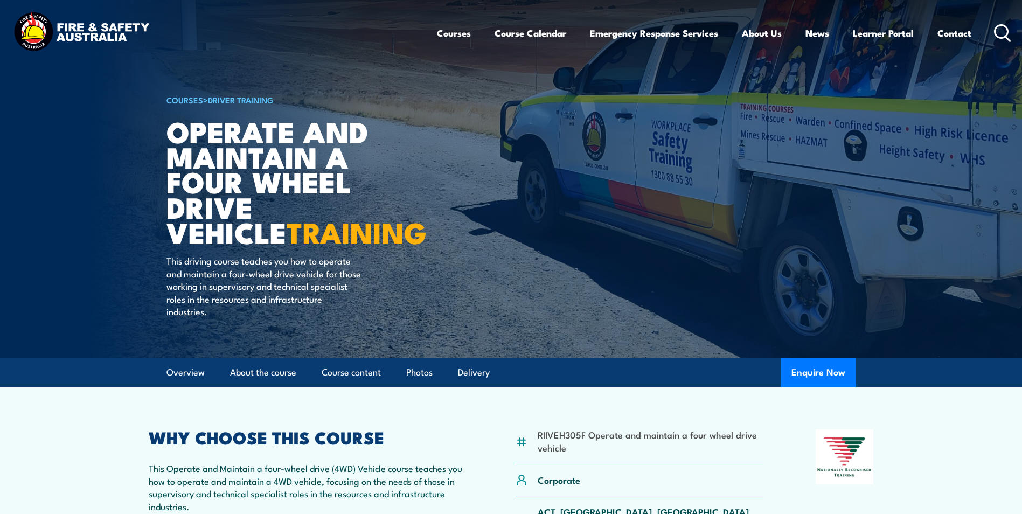
scroll to position [152, 0]
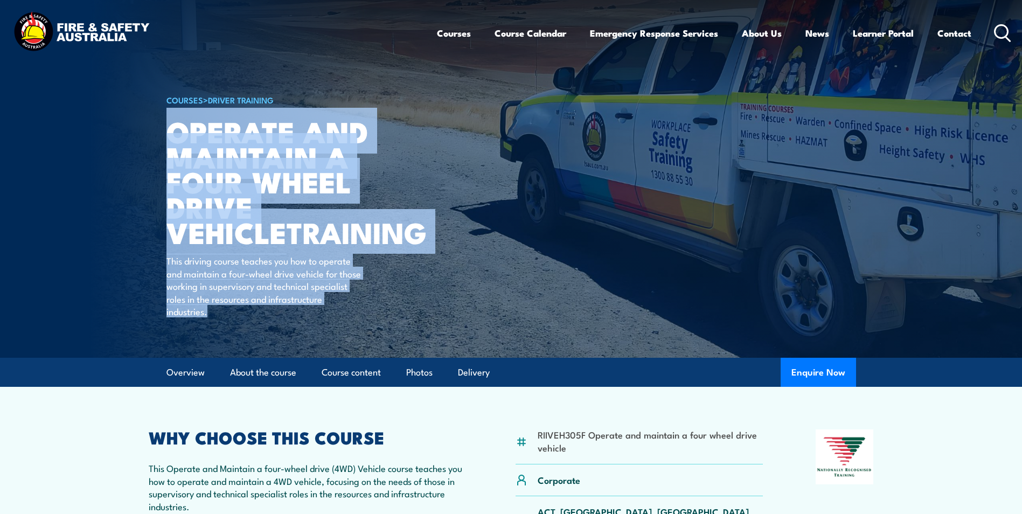
drag, startPoint x: 172, startPoint y: 131, endPoint x: 310, endPoint y: 317, distance: 231.1
click at [310, 317] on div "COURSES > Driver Training Operate and Maintain a Four Wheel Drive Vehicle TRAIN…" at bounding box center [300, 179] width 266 height 358
click at [502, 297] on article "COURSES > Driver Training Operate and Maintain a Four Wheel Drive Vehicle TRAIN…" at bounding box center [512, 179] width 690 height 358
drag, startPoint x: 173, startPoint y: 133, endPoint x: 328, endPoint y: 304, distance: 231.2
click at [328, 304] on div "COURSES > Driver Training Operate and Maintain a Four Wheel Drive Vehicle TRAIN…" at bounding box center [300, 179] width 266 height 358
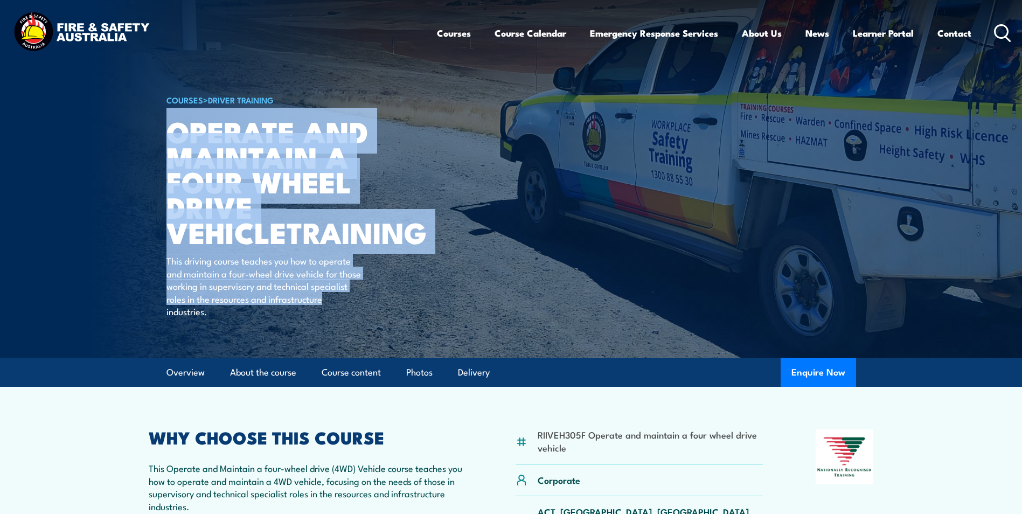
drag, startPoint x: 328, startPoint y: 304, endPoint x: 449, endPoint y: 283, distance: 123.1
click at [449, 284] on article "COURSES > Driver Training Operate and Maintain a Four Wheel Drive Vehicle TRAIN…" at bounding box center [512, 179] width 690 height 358
click at [535, 276] on article "COURSES > Driver Training Operate and Maintain a Four Wheel Drive Vehicle TRAIN…" at bounding box center [512, 179] width 690 height 358
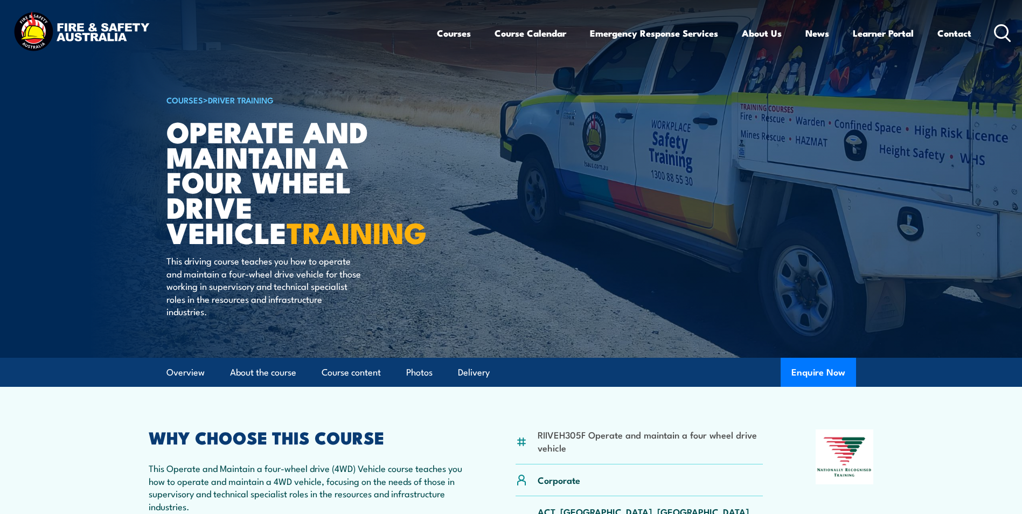
scroll to position [216, 0]
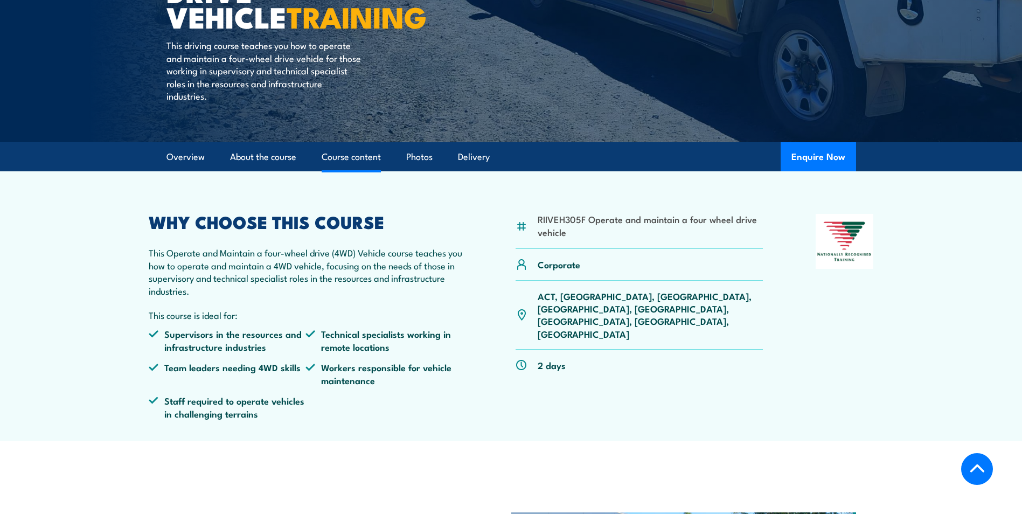
click at [346, 162] on link "Course content" at bounding box center [351, 157] width 59 height 29
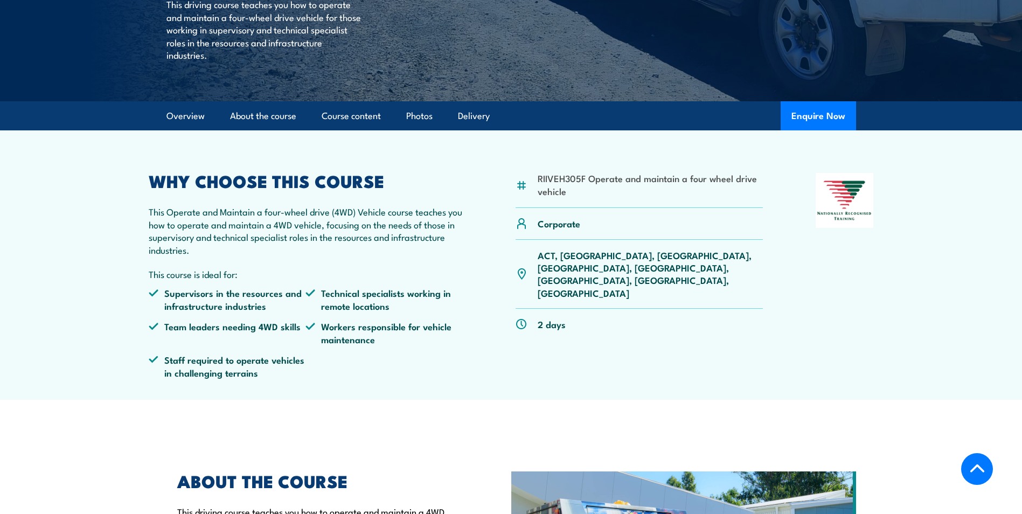
scroll to position [223, 0]
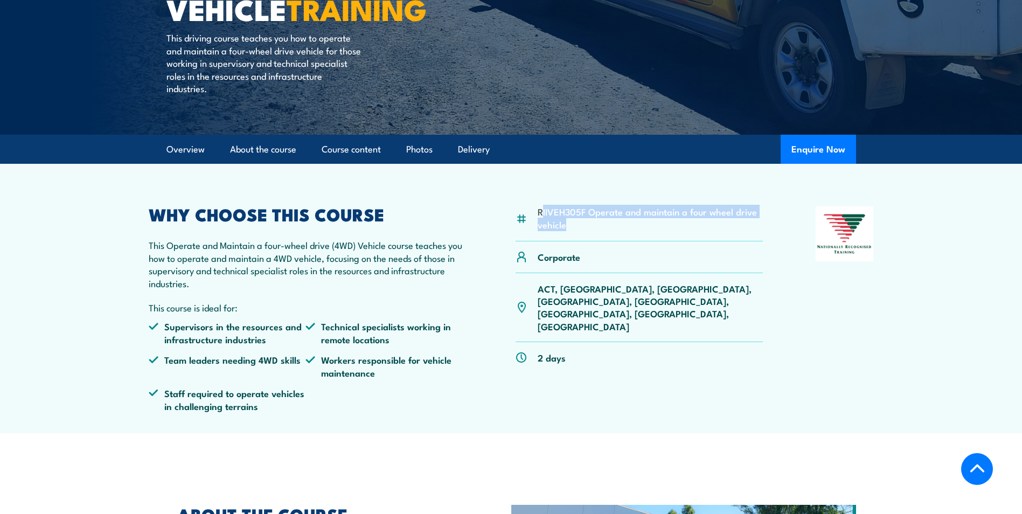
drag, startPoint x: 541, startPoint y: 212, endPoint x: 570, endPoint y: 228, distance: 33.5
click at [570, 228] on li "RIIVEH305F Operate and maintain a four wheel drive vehicle" at bounding box center [651, 217] width 226 height 25
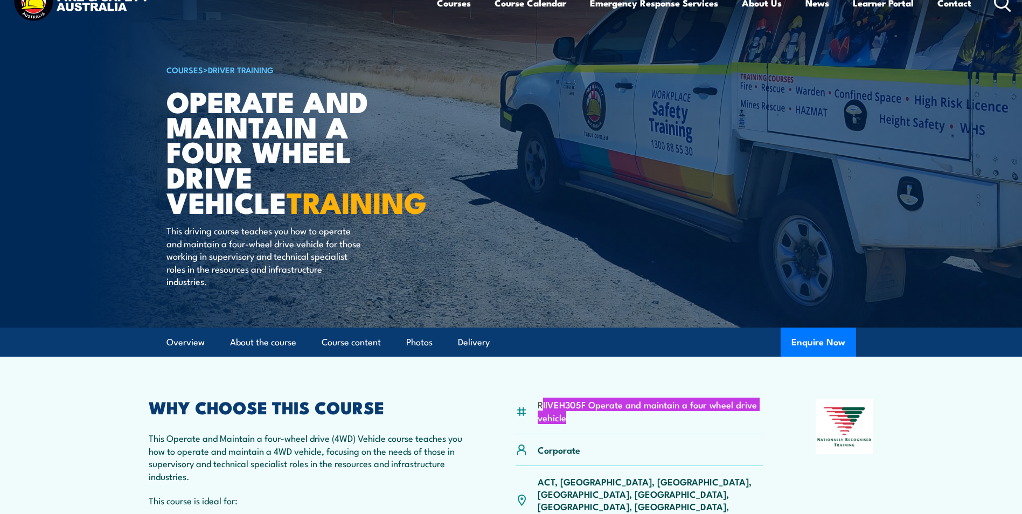
scroll to position [0, 0]
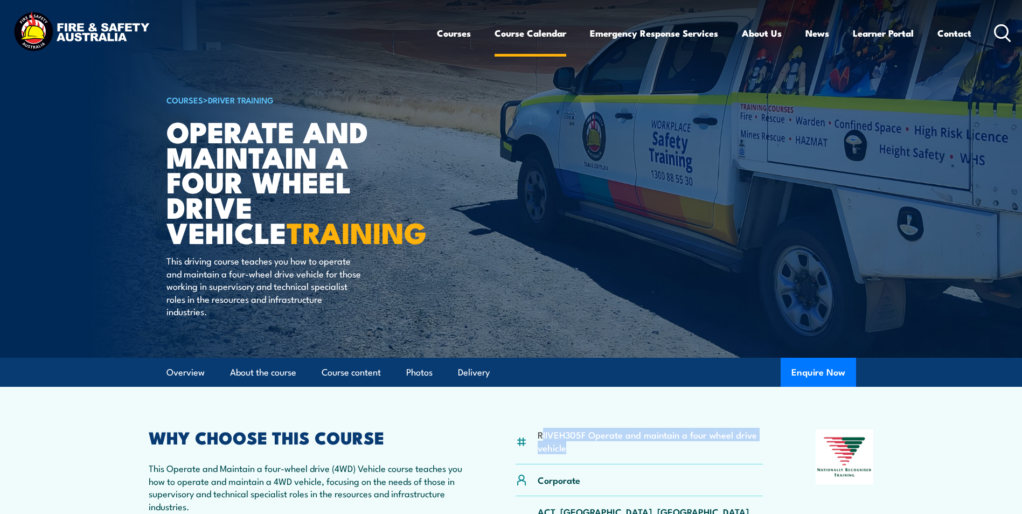
click at [519, 33] on link "Course Calendar" at bounding box center [531, 33] width 72 height 29
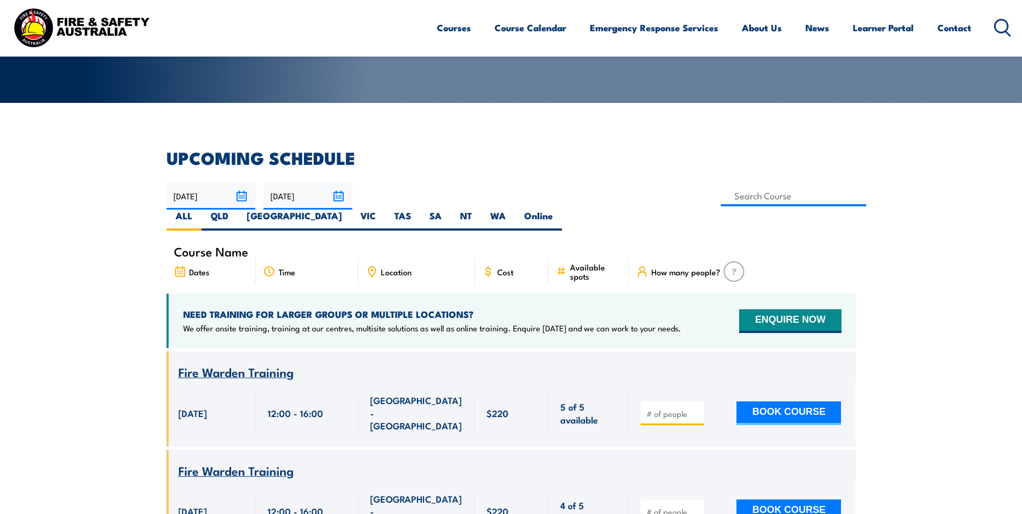
scroll to position [216, 0]
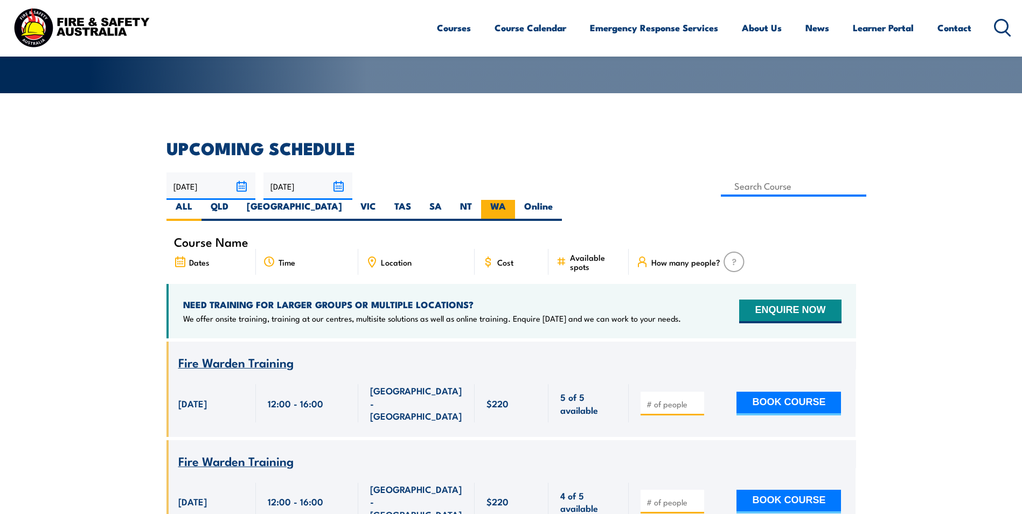
drag, startPoint x: 785, startPoint y: 188, endPoint x: 793, endPoint y: 190, distance: 9.0
click at [515, 200] on label "WA" at bounding box center [498, 210] width 34 height 21
click at [513, 200] on input "WA" at bounding box center [509, 203] width 7 height 7
radio input "true"
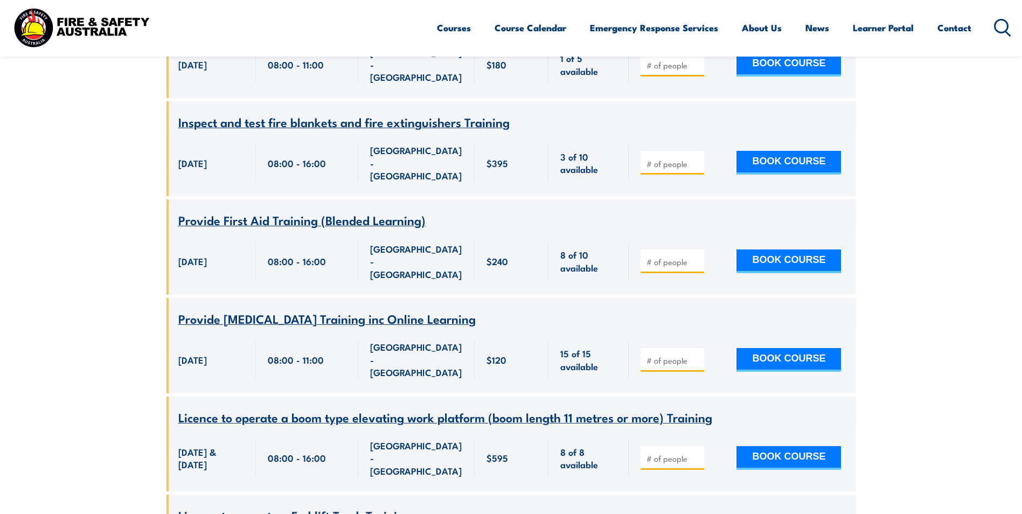
scroll to position [2673, 0]
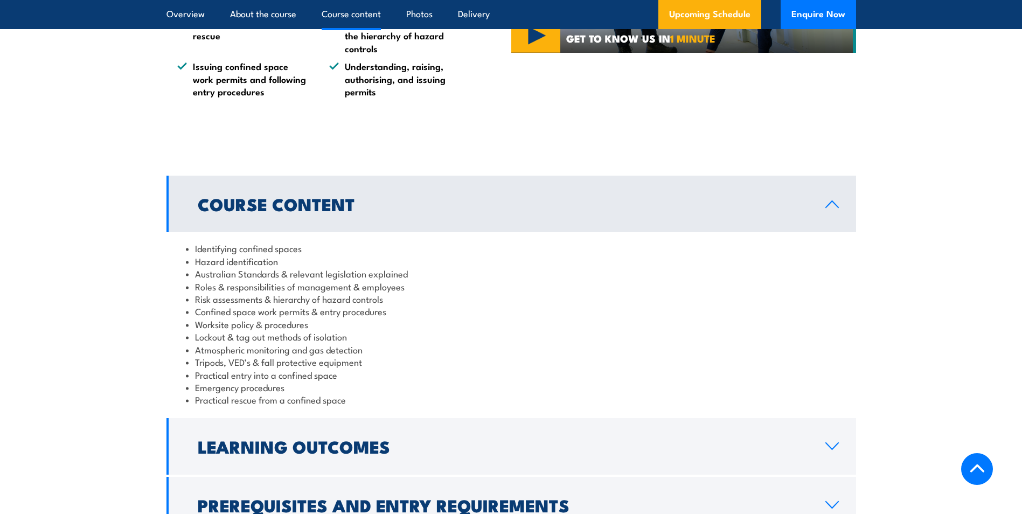
scroll to position [1132, 0]
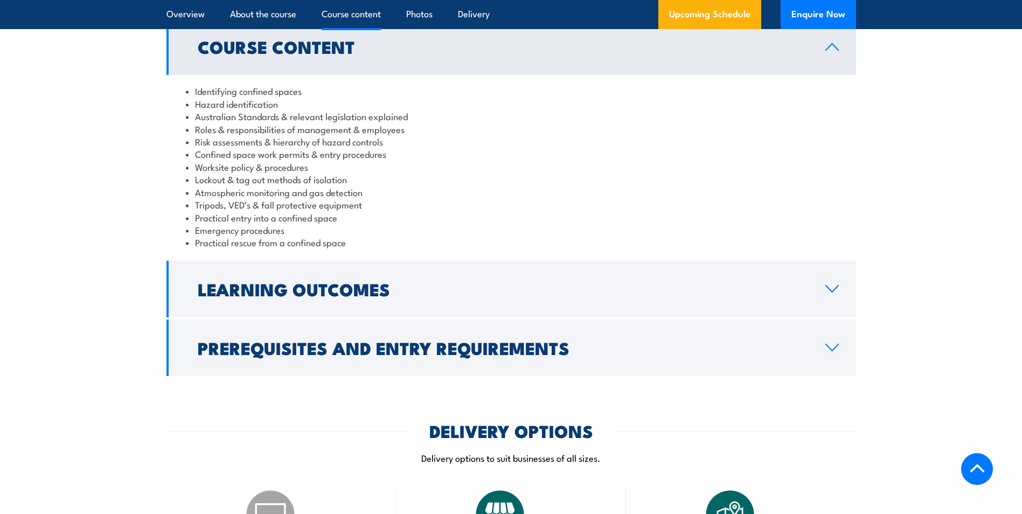
click at [827, 293] on icon at bounding box center [832, 289] width 15 height 9
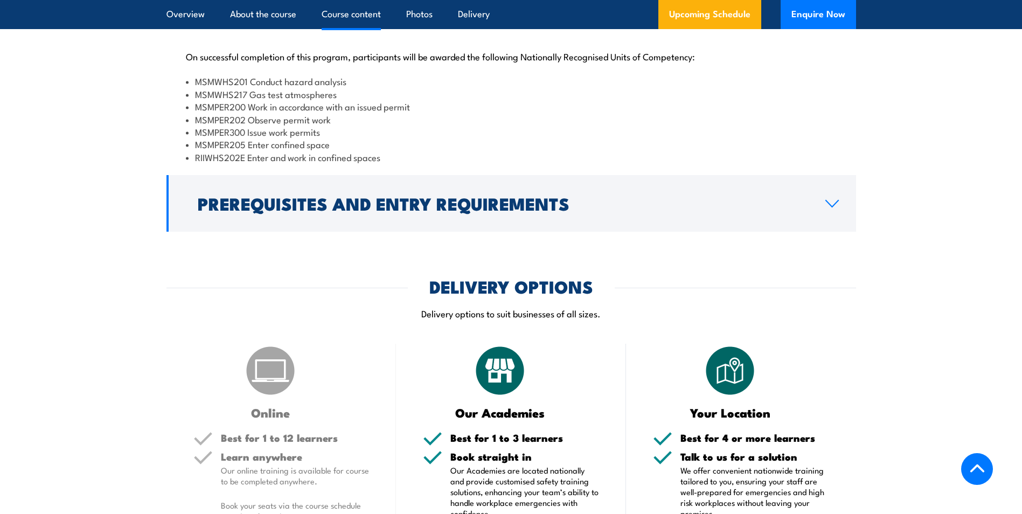
scroll to position [1239, 0]
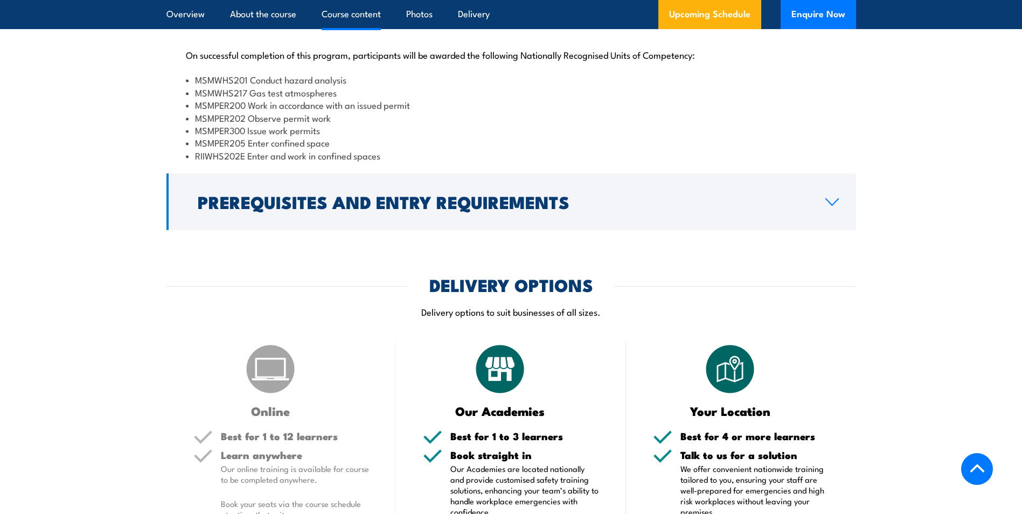
click at [621, 209] on h2 "Prerequisites and Entry Requirements" at bounding box center [503, 201] width 611 height 15
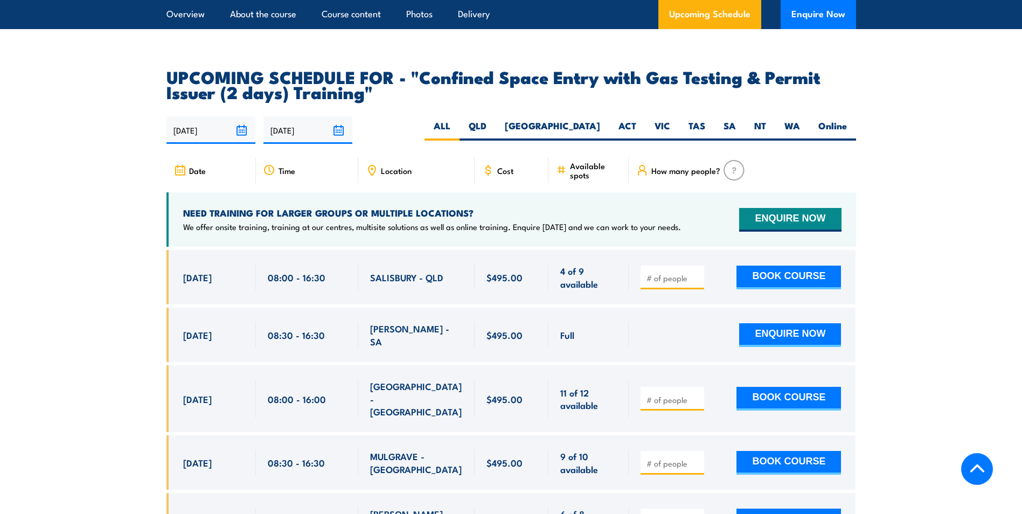
scroll to position [1994, 0]
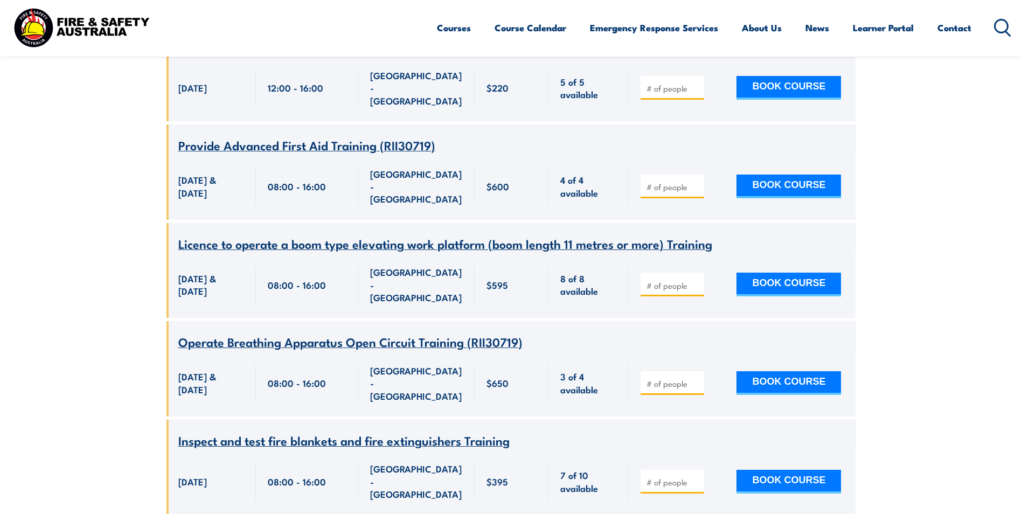
scroll to position [4128, 0]
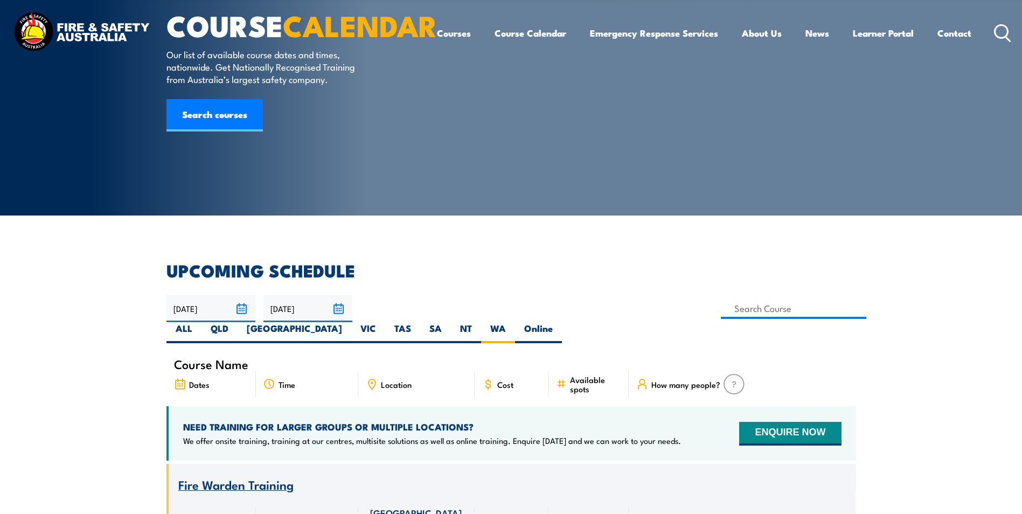
scroll to position [0, 0]
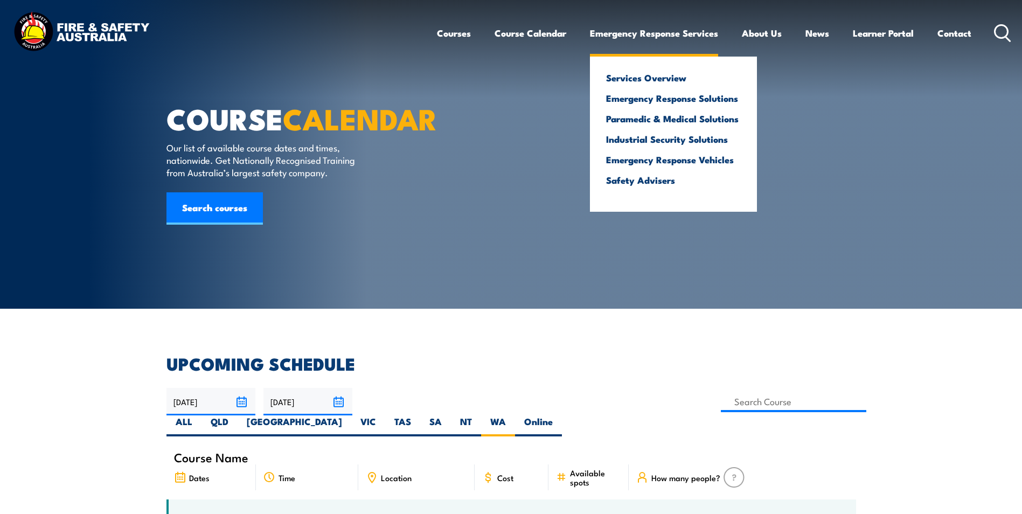
click at [614, 31] on link "Emergency Response Services" at bounding box center [654, 33] width 128 height 29
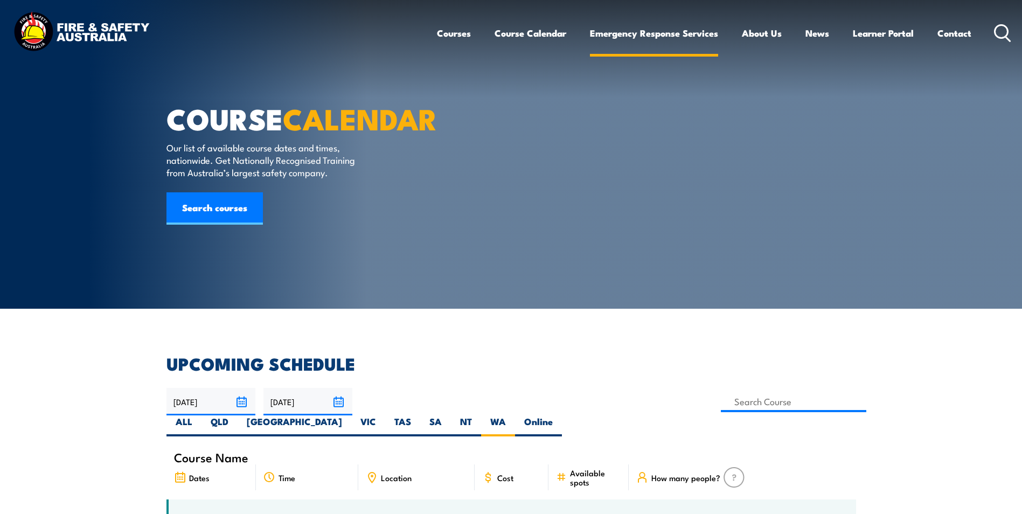
click at [678, 35] on link "Emergency Response Services" at bounding box center [654, 33] width 128 height 29
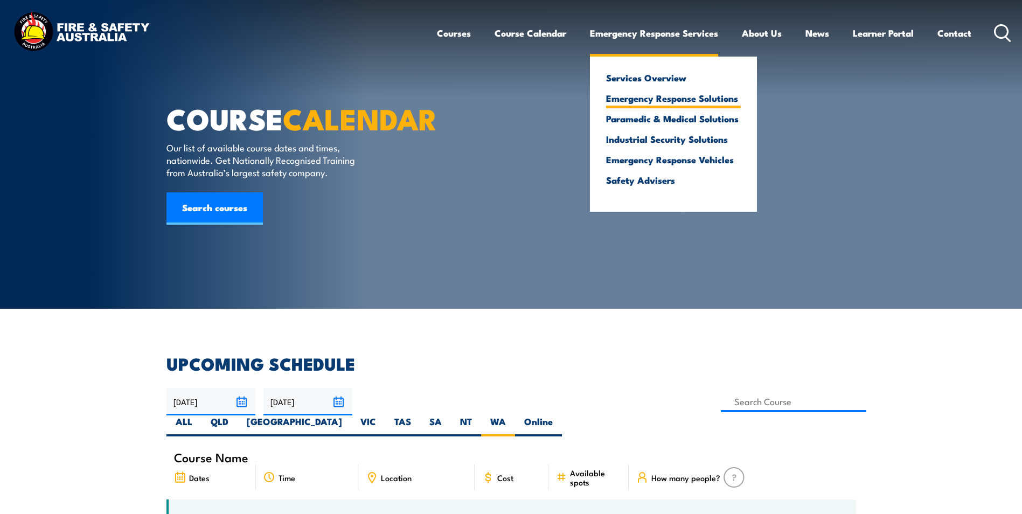
click at [638, 96] on link "Emergency Response Solutions" at bounding box center [673, 98] width 135 height 10
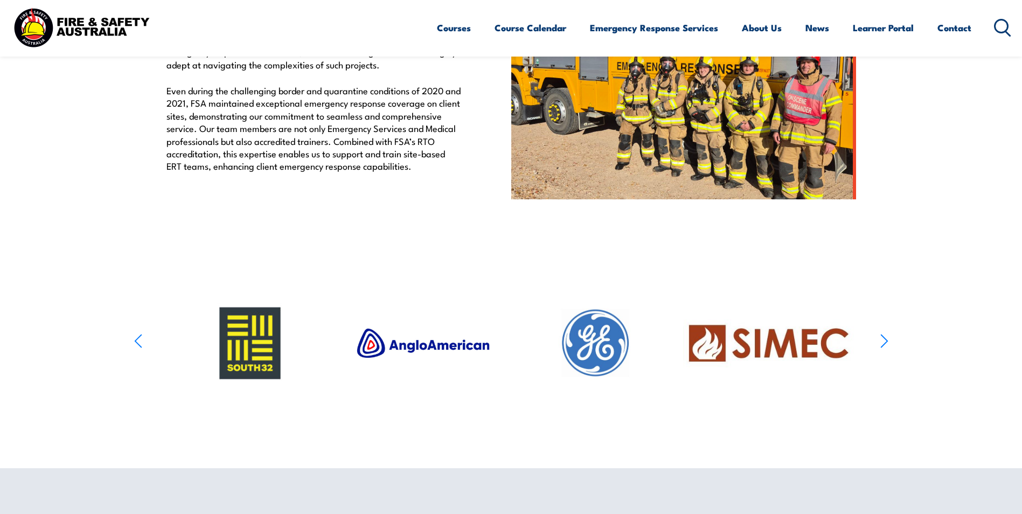
scroll to position [323, 0]
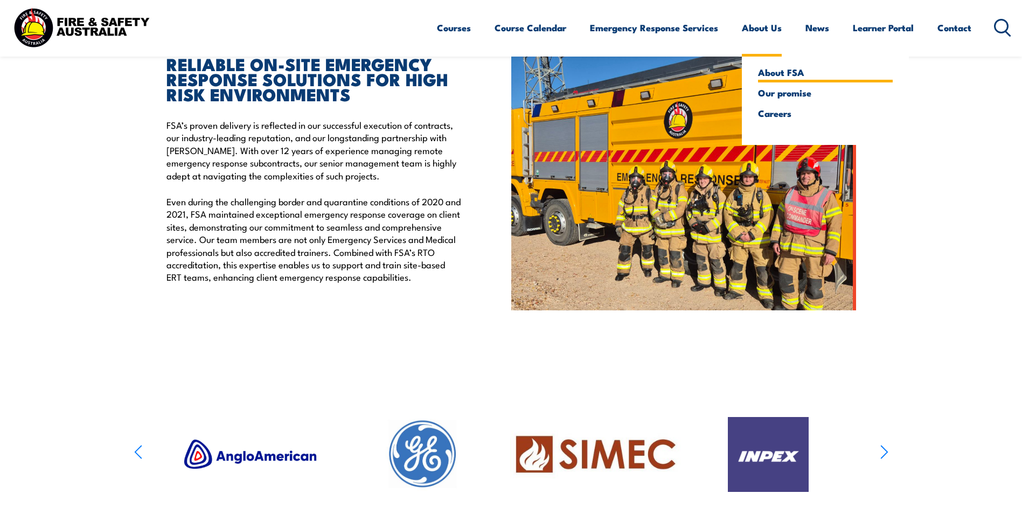
click at [780, 72] on link "About FSA" at bounding box center [825, 72] width 135 height 10
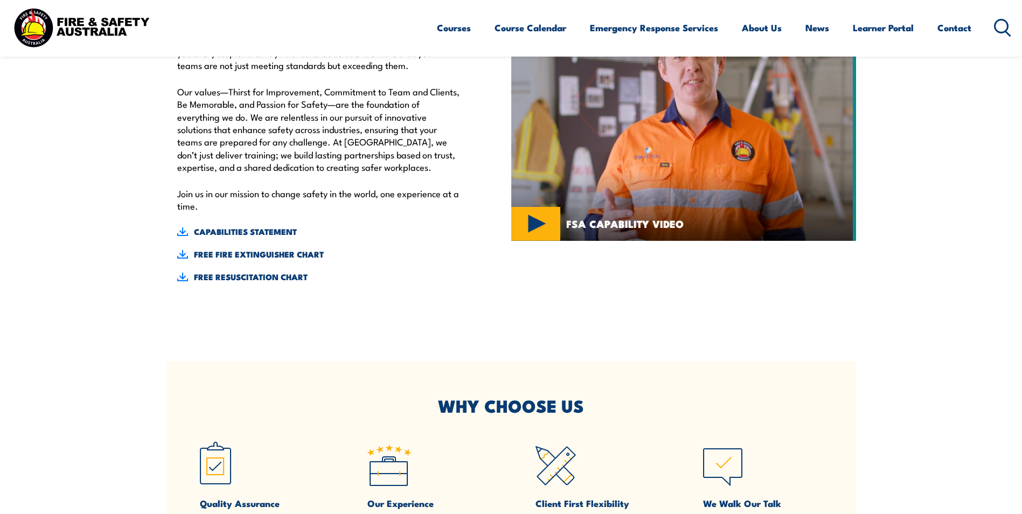
scroll to position [108, 0]
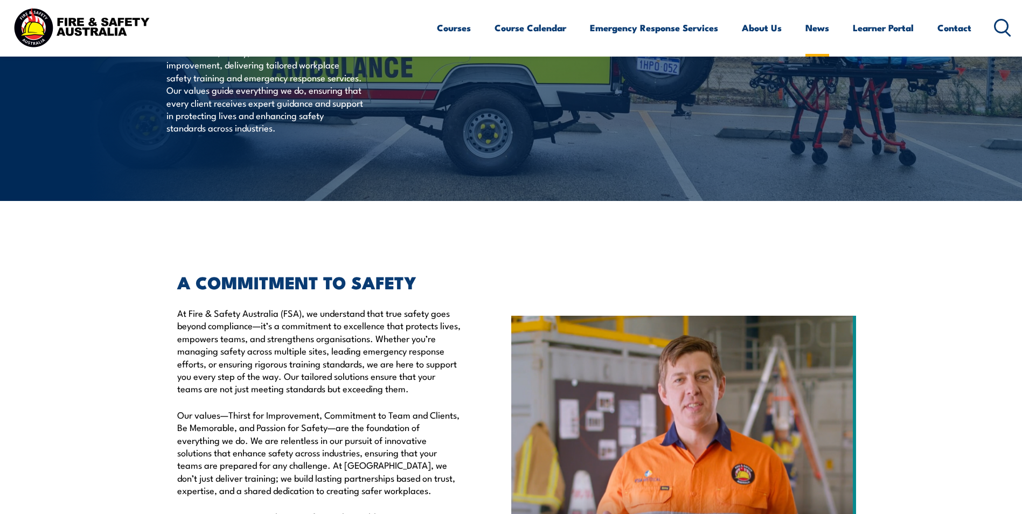
click at [817, 30] on link "News" at bounding box center [818, 27] width 24 height 29
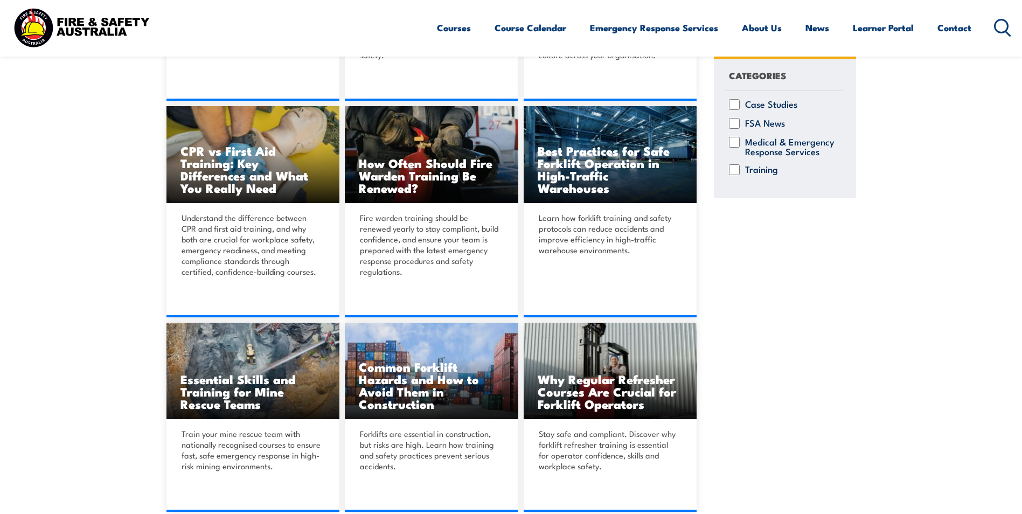
scroll to position [485, 0]
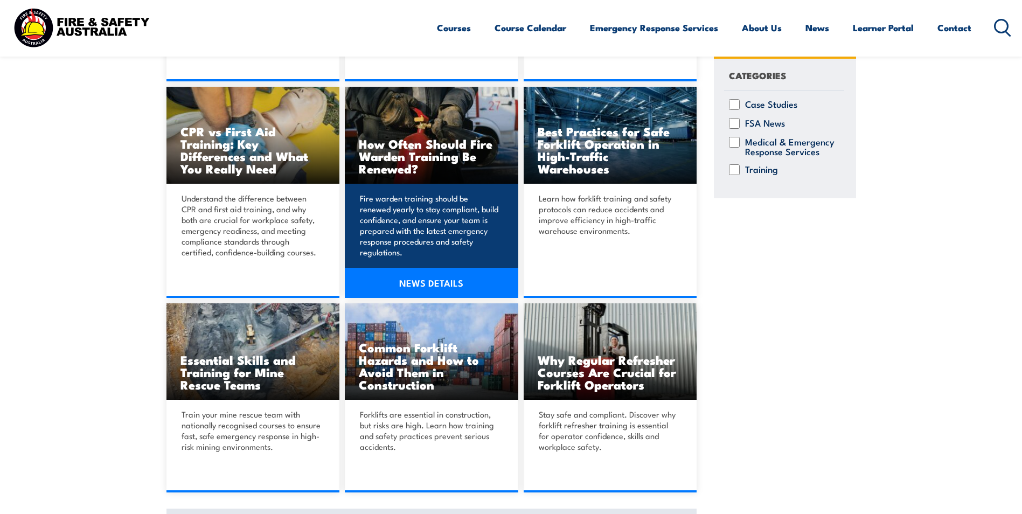
click at [417, 282] on link "NEWS DETAILS" at bounding box center [432, 283] width 174 height 30
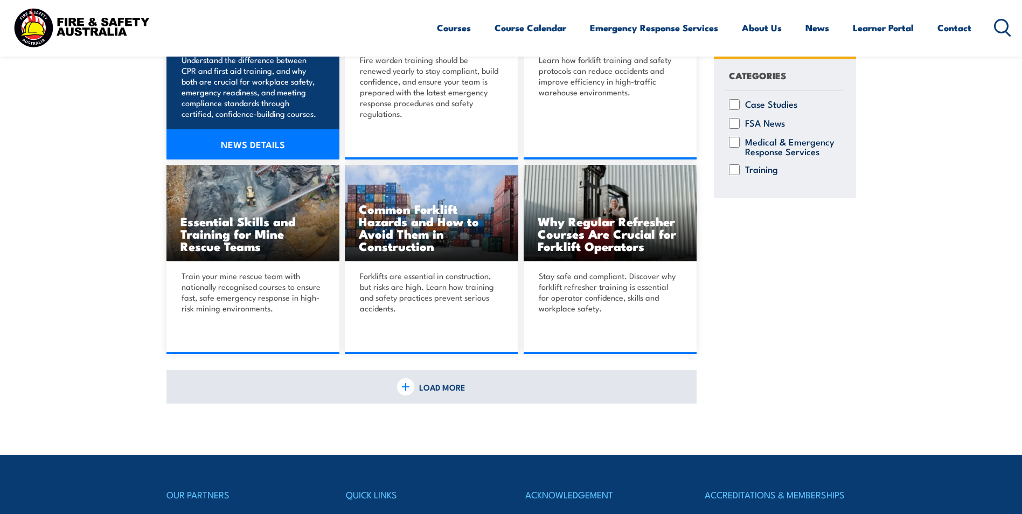
scroll to position [647, 0]
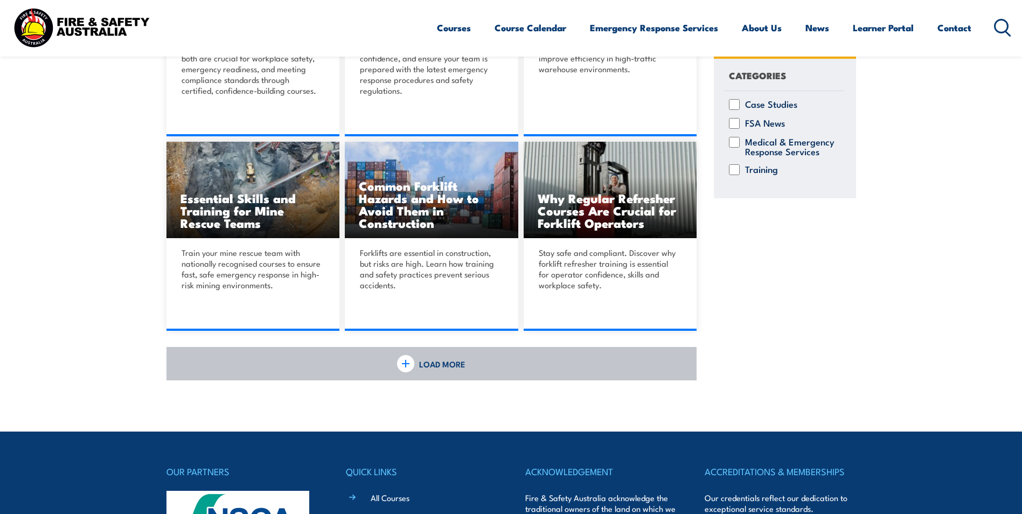
click at [476, 374] on link "LOAD MORE" at bounding box center [432, 363] width 531 height 33
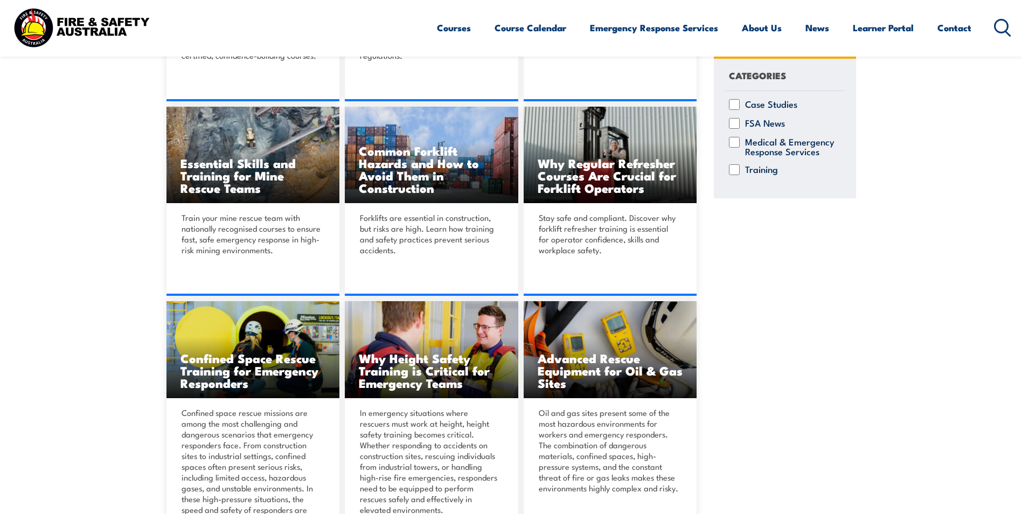
scroll to position [539, 0]
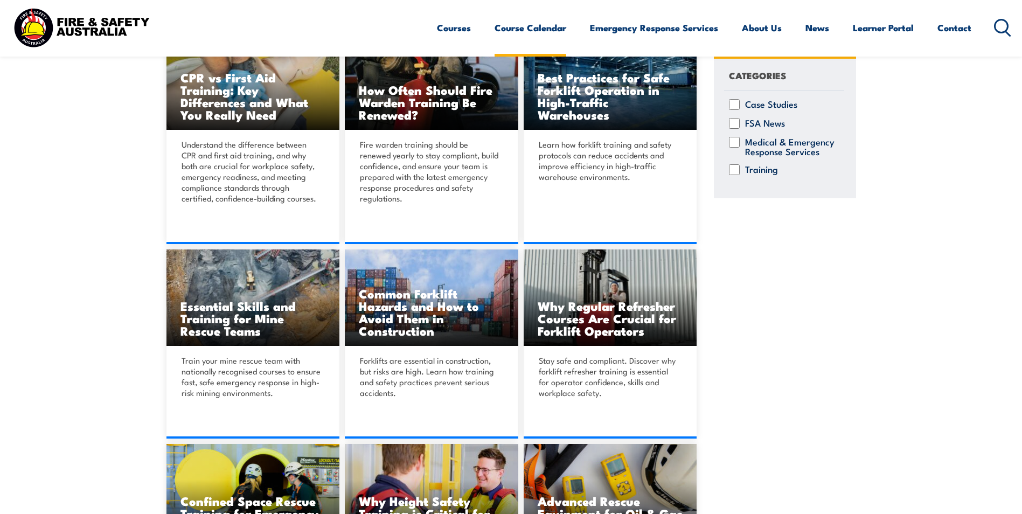
click at [546, 28] on link "Course Calendar" at bounding box center [531, 27] width 72 height 29
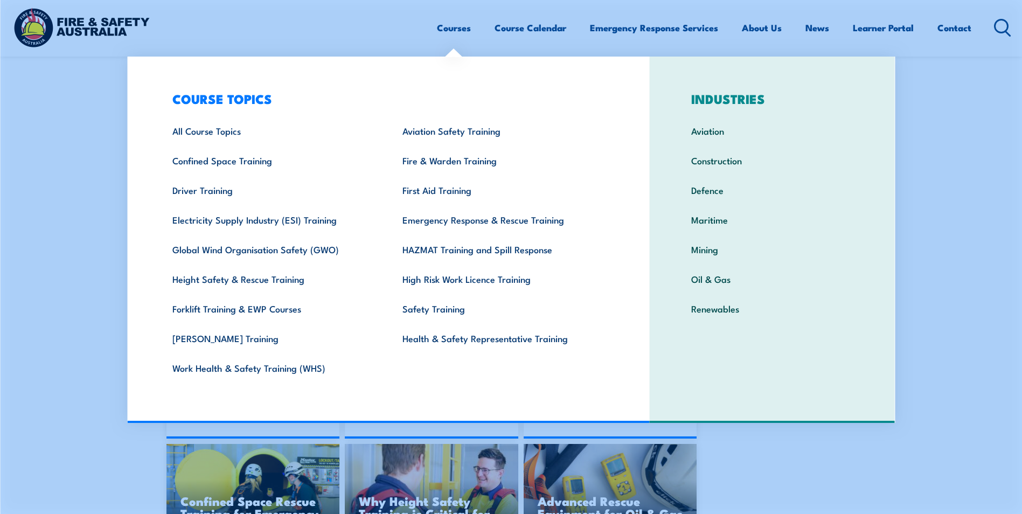
click at [444, 26] on link "Courses" at bounding box center [454, 27] width 34 height 29
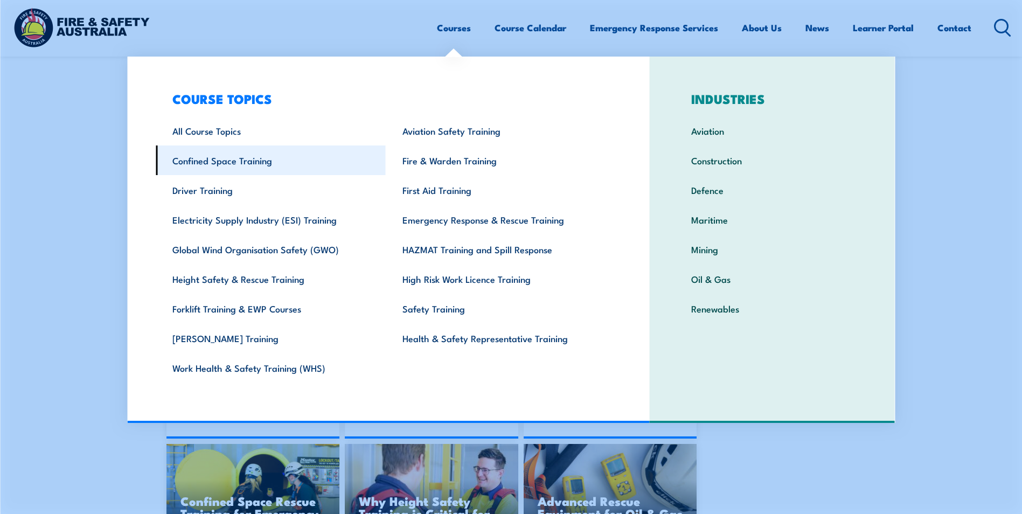
click at [212, 160] on link "Confined Space Training" at bounding box center [271, 161] width 230 height 30
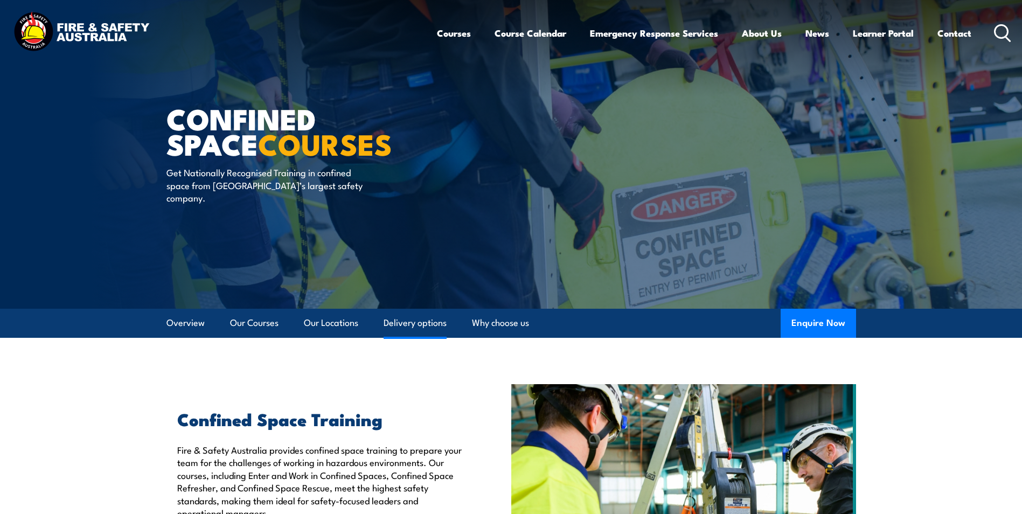
click at [413, 319] on link "Delivery options" at bounding box center [415, 323] width 63 height 29
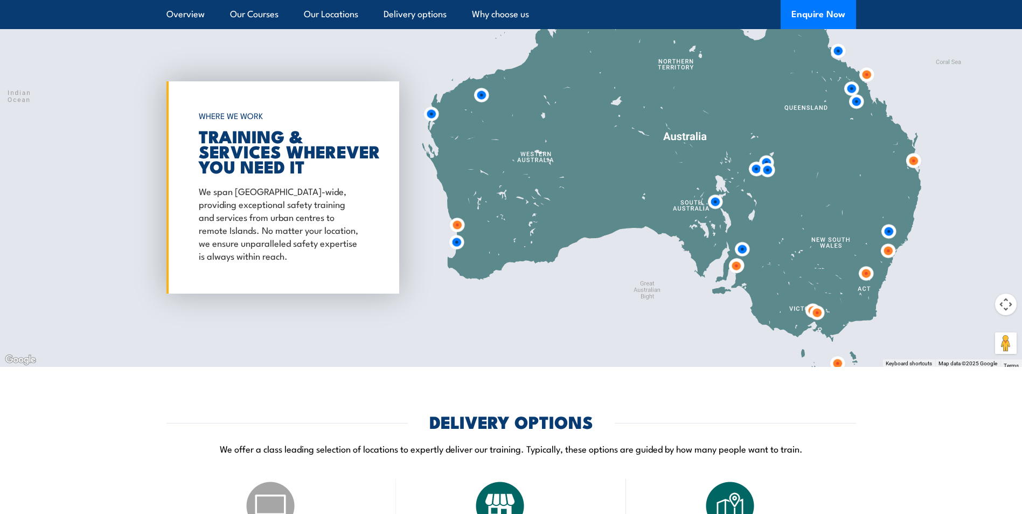
scroll to position [1509, 0]
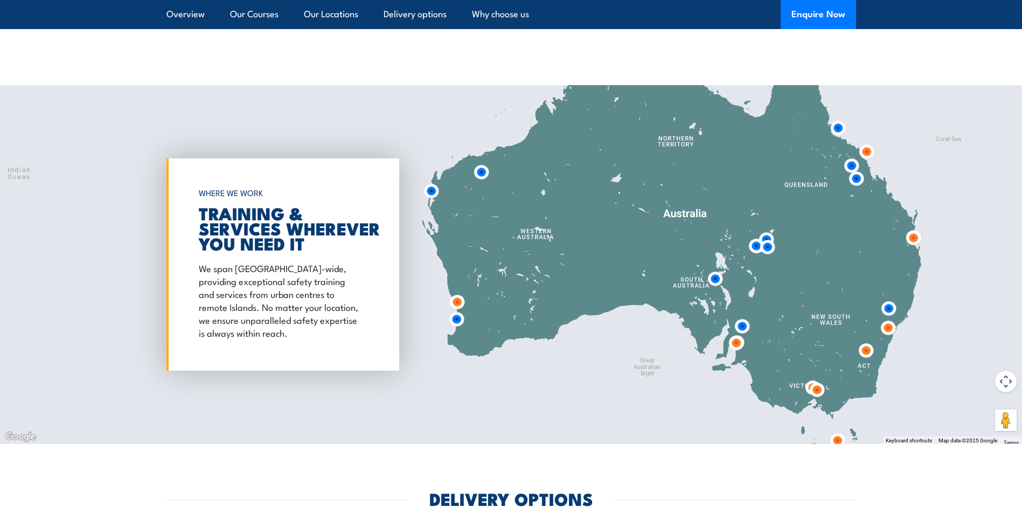
click at [456, 318] on img at bounding box center [457, 319] width 20 height 20
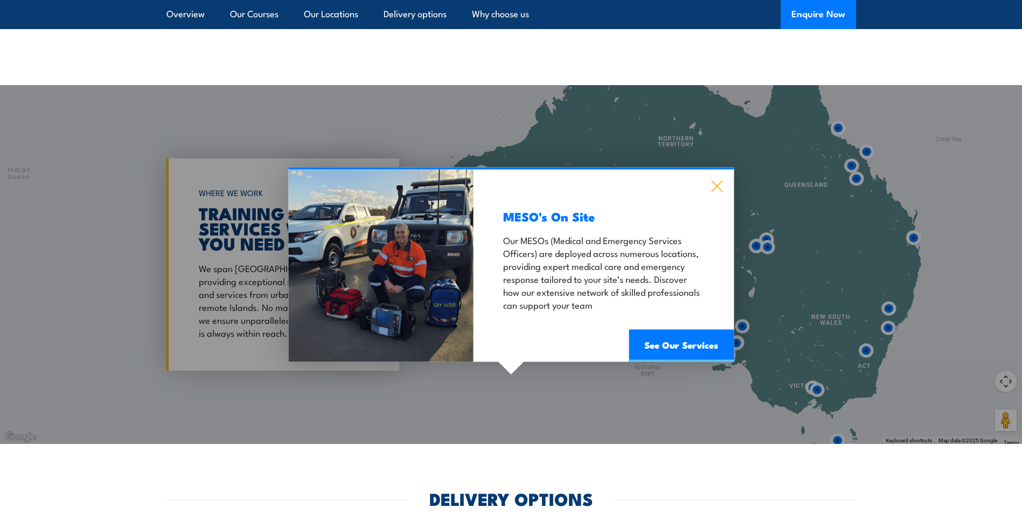
click at [717, 189] on icon at bounding box center [717, 187] width 12 height 12
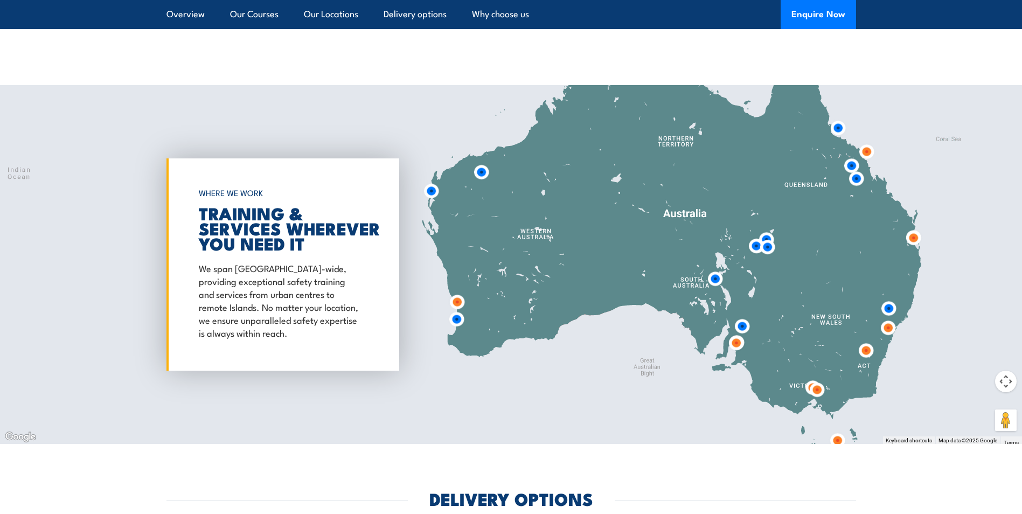
click at [456, 302] on img at bounding box center [457, 302] width 20 height 20
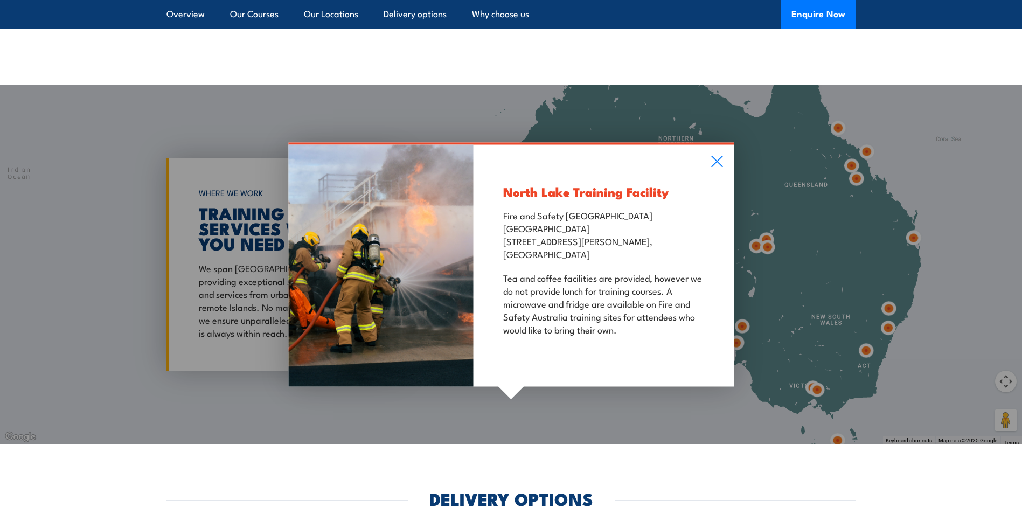
drag, startPoint x: 504, startPoint y: 241, endPoint x: 591, endPoint y: 258, distance: 88.9
click at [591, 258] on p "Fire and Safety [GEOGRAPHIC_DATA] [GEOGRAPHIC_DATA] [STREET_ADDRESS][PERSON_NAM…" at bounding box center [603, 235] width 201 height 52
copy p "[STREET_ADDRESS][PERSON_NAME]"
click at [720, 162] on icon at bounding box center [717, 162] width 12 height 12
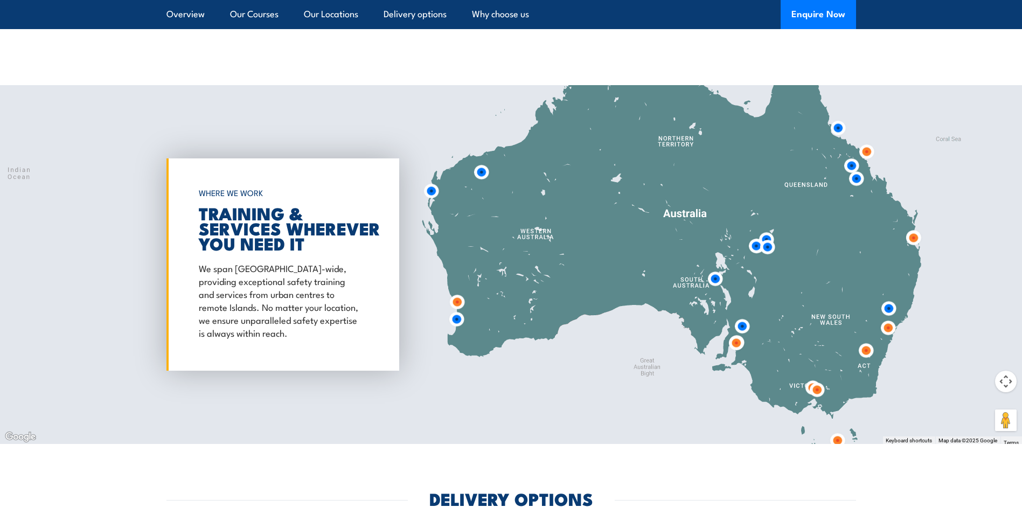
click at [432, 192] on img at bounding box center [431, 191] width 20 height 20
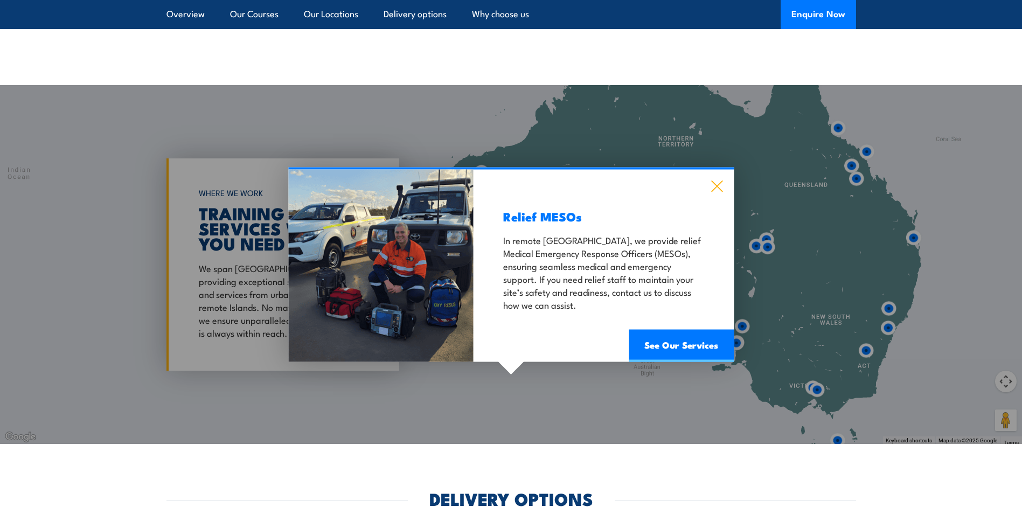
click at [715, 189] on icon at bounding box center [716, 186] width 11 height 11
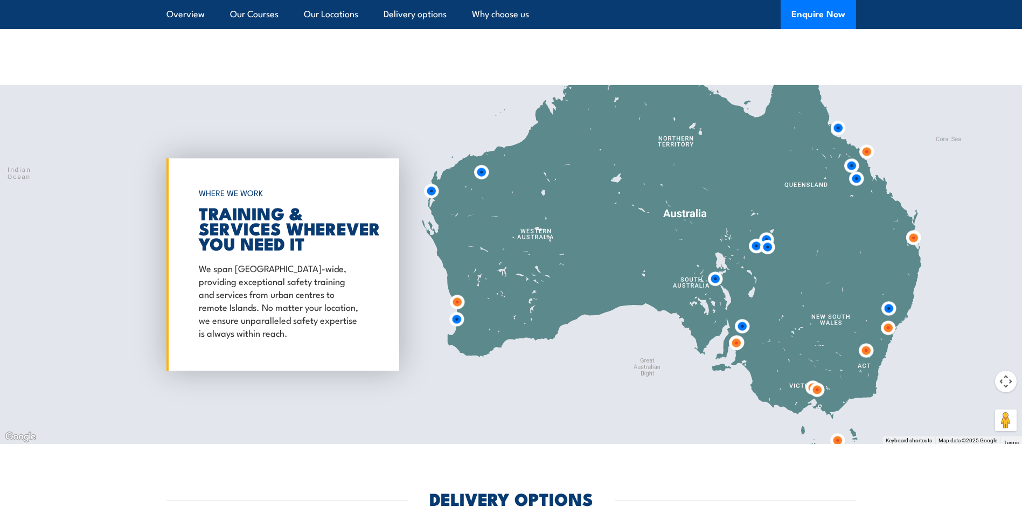
click at [888, 329] on img at bounding box center [888, 328] width 20 height 20
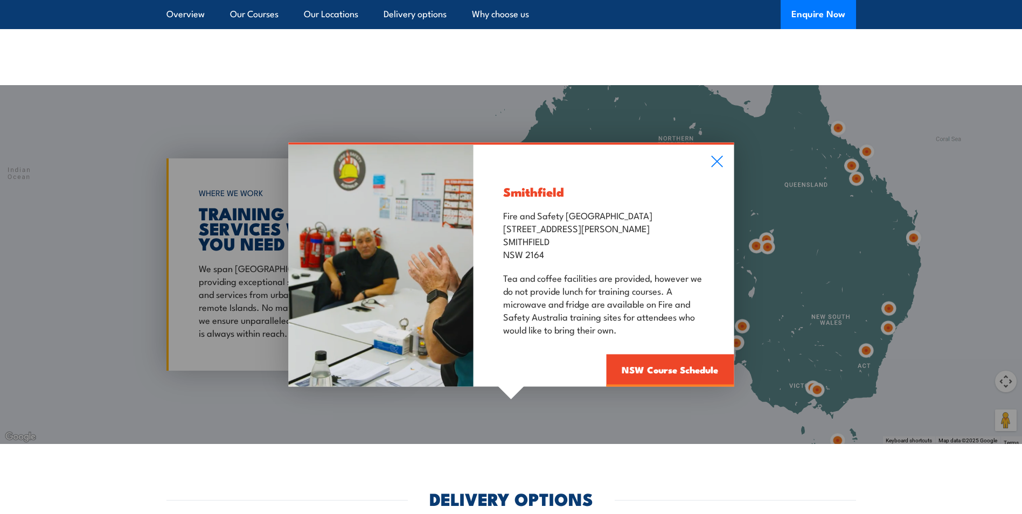
drag, startPoint x: 507, startPoint y: 239, endPoint x: 550, endPoint y: 252, distance: 44.5
click at [550, 252] on p "Fire and Safety Australia [STREET_ADDRESS][PERSON_NAME]" at bounding box center [603, 235] width 201 height 52
drag, startPoint x: 550, startPoint y: 252, endPoint x: 516, endPoint y: 247, distance: 33.7
click at [518, 248] on p "Fire and Safety Australia [STREET_ADDRESS][PERSON_NAME]" at bounding box center [603, 235] width 201 height 52
drag, startPoint x: 503, startPoint y: 240, endPoint x: 543, endPoint y: 256, distance: 43.0
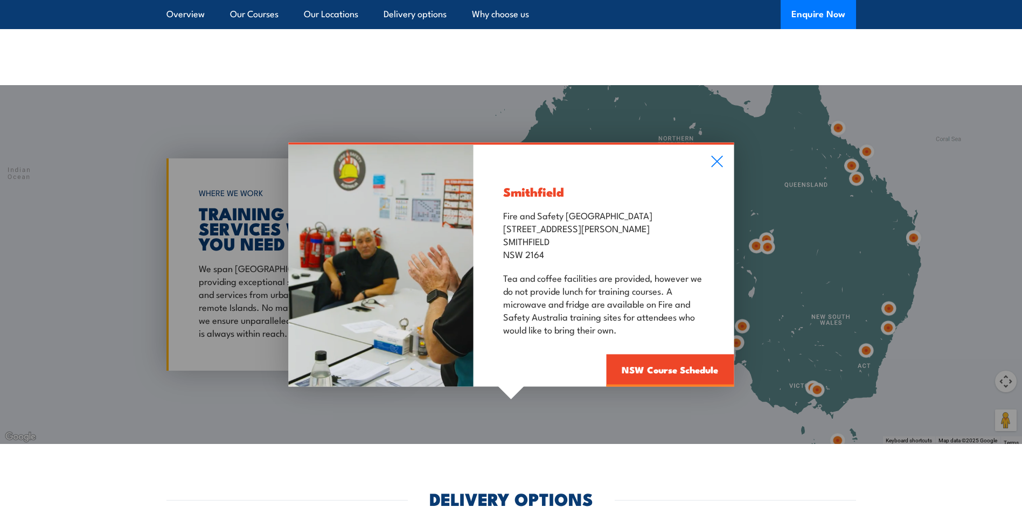
click at [543, 256] on p "Fire and Safety Australia [STREET_ADDRESS][PERSON_NAME]" at bounding box center [603, 235] width 201 height 52
copy p "[GEOGRAPHIC_DATA]"
drag, startPoint x: 720, startPoint y: 162, endPoint x: 720, endPoint y: 174, distance: 11.9
click at [720, 161] on icon at bounding box center [717, 162] width 12 height 12
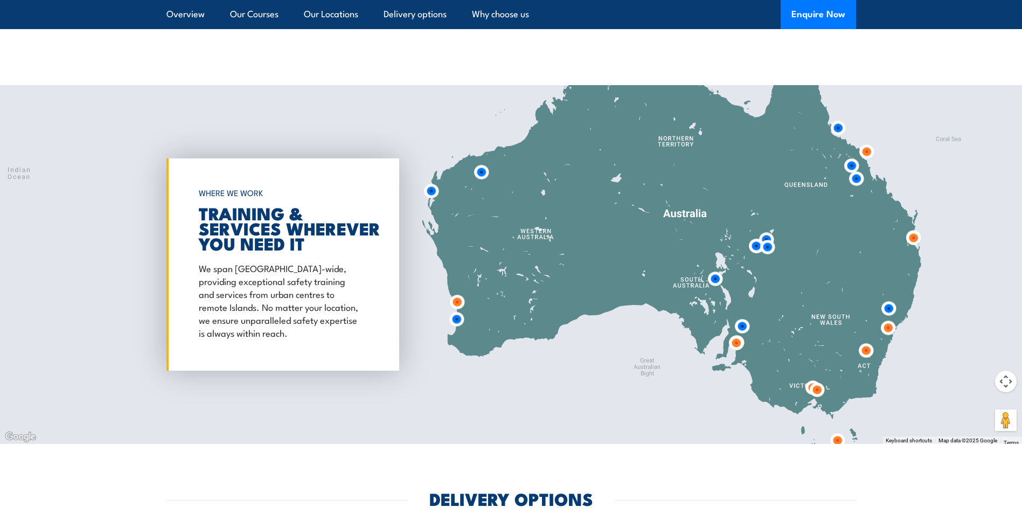
click at [889, 327] on img at bounding box center [888, 328] width 20 height 20
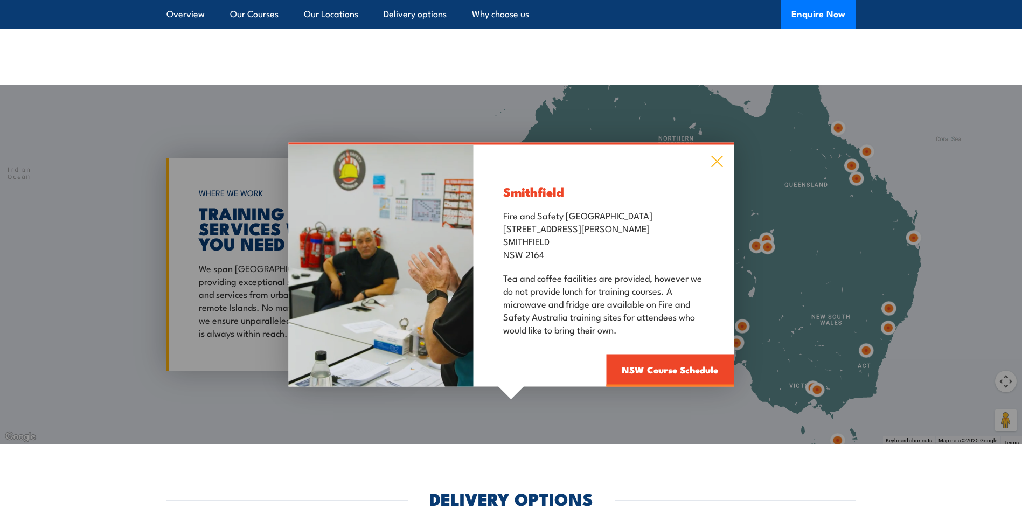
click at [719, 156] on icon at bounding box center [717, 162] width 12 height 12
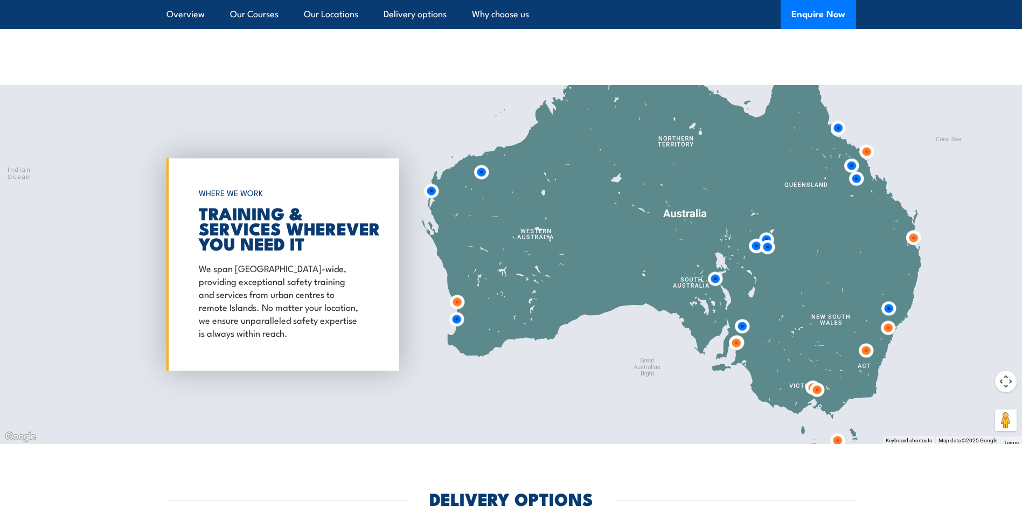
click at [890, 303] on img at bounding box center [889, 309] width 20 height 20
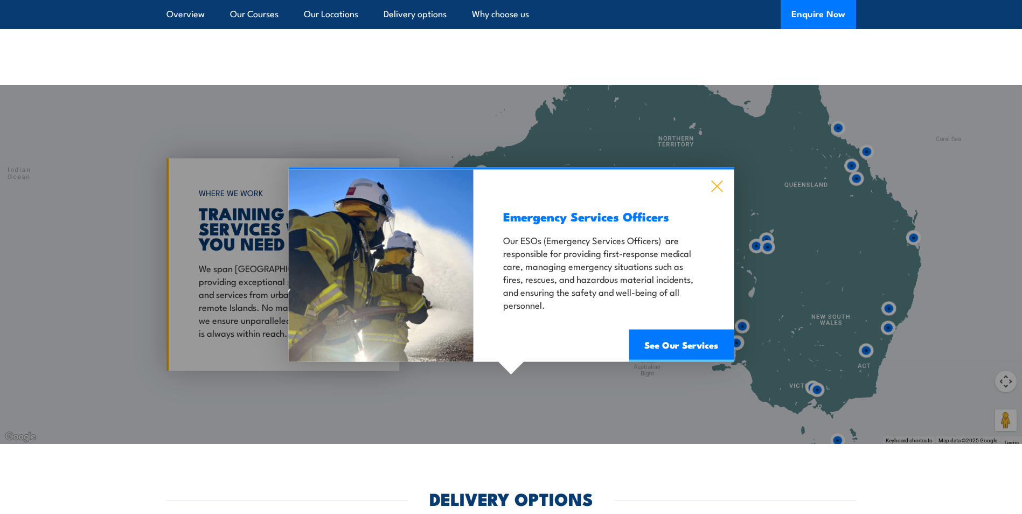
click at [713, 189] on icon at bounding box center [717, 187] width 12 height 12
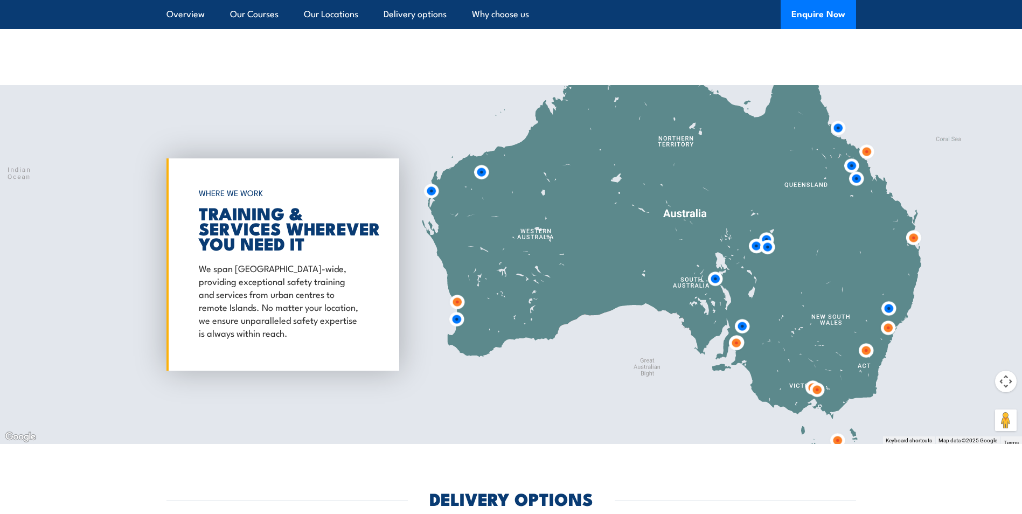
click at [913, 237] on img at bounding box center [914, 238] width 20 height 20
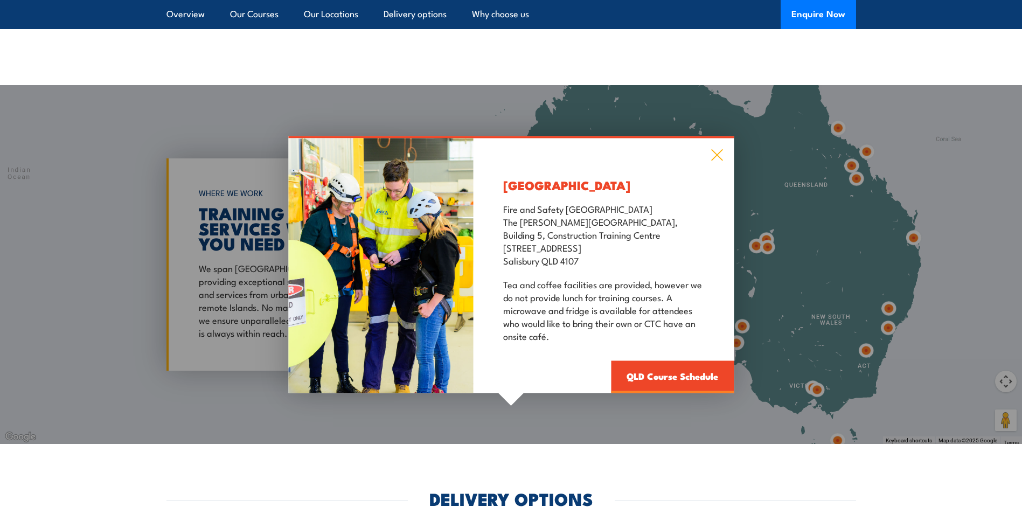
click at [718, 154] on icon at bounding box center [716, 155] width 11 height 11
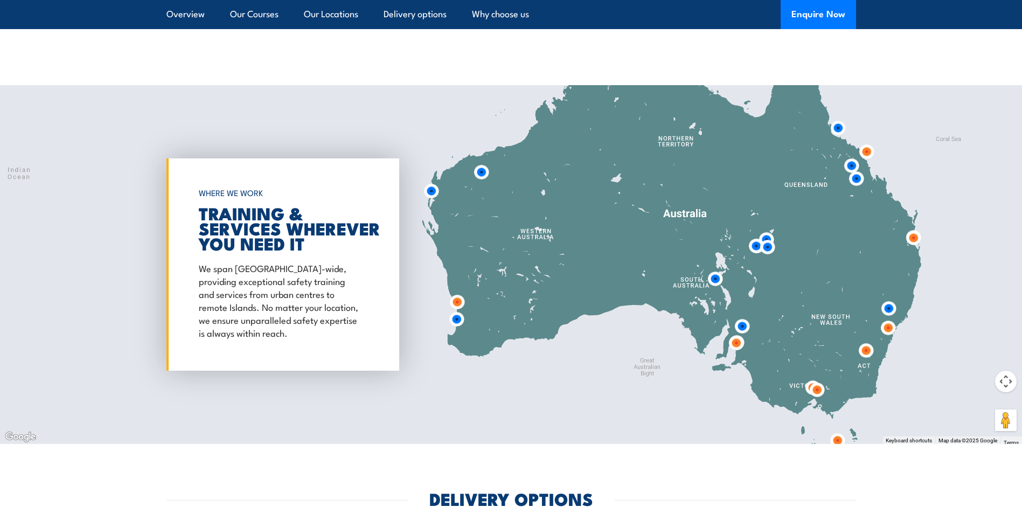
click at [868, 151] on img at bounding box center [867, 152] width 20 height 20
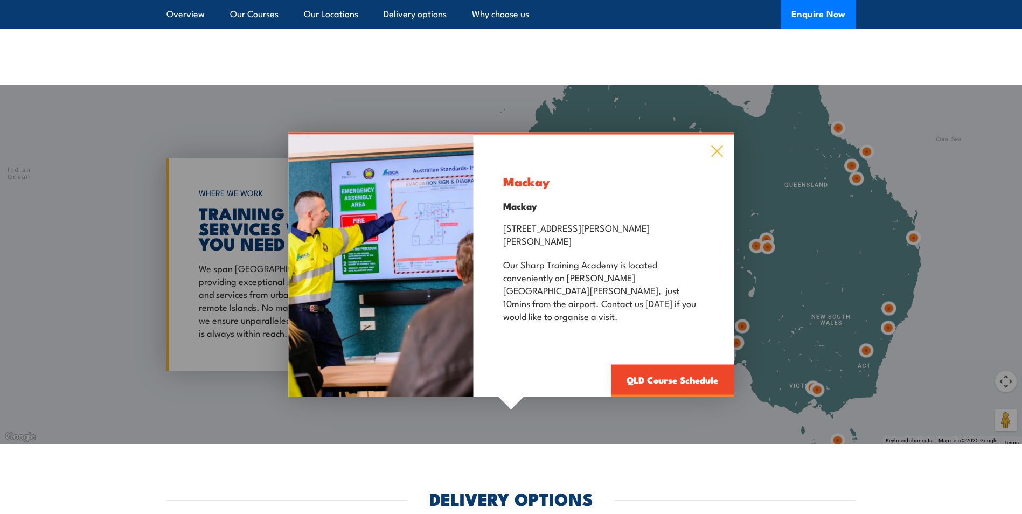
click at [713, 157] on icon at bounding box center [717, 152] width 12 height 12
